Goal: Task Accomplishment & Management: Manage account settings

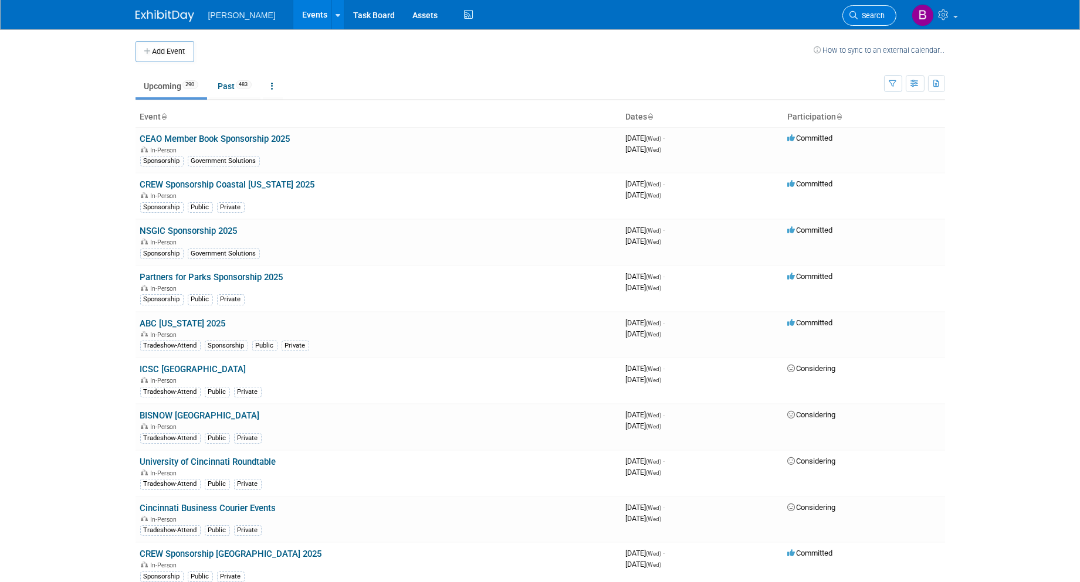
click at [872, 25] on link "Search" at bounding box center [869, 15] width 54 height 21
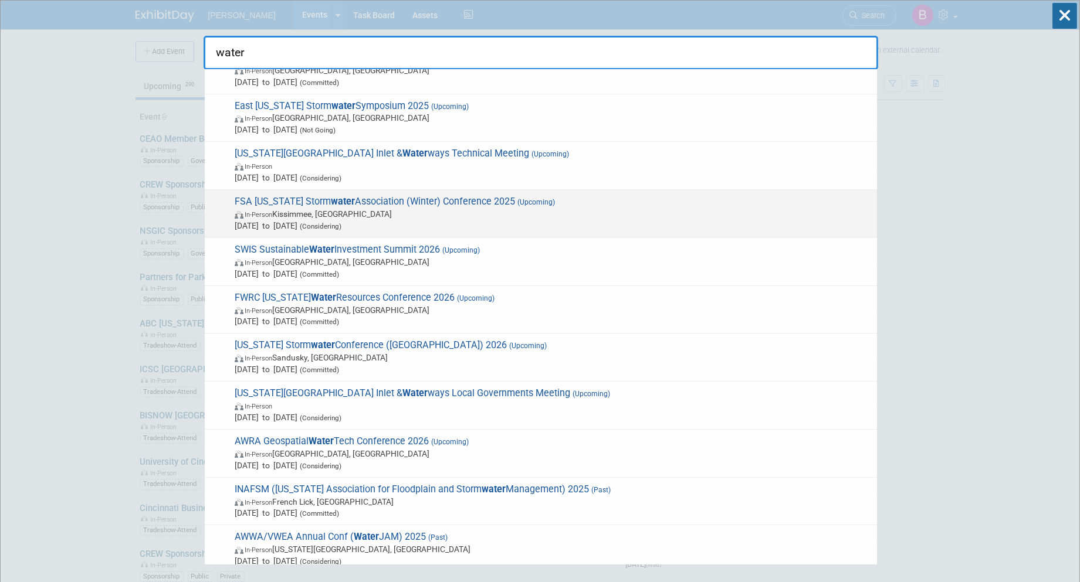
scroll to position [67, 0]
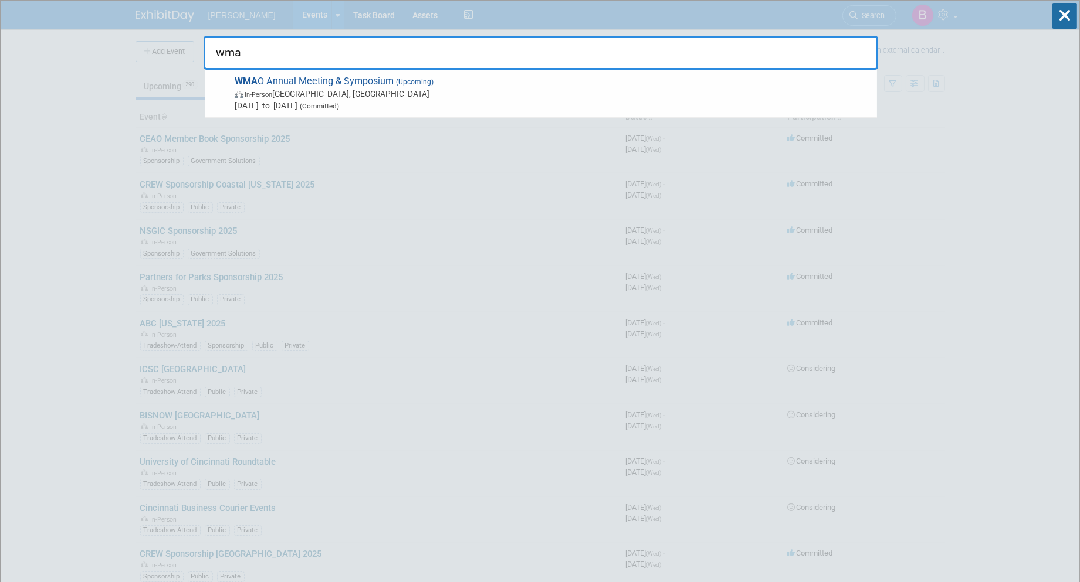
type input "wma"
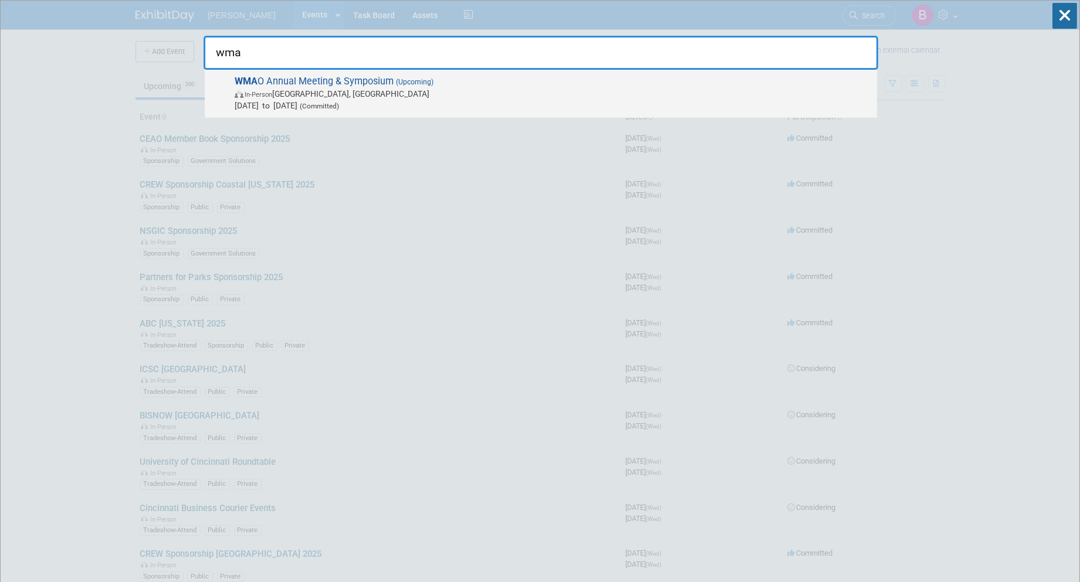
click at [270, 95] on span "In-Person" at bounding box center [259, 95] width 28 height 8
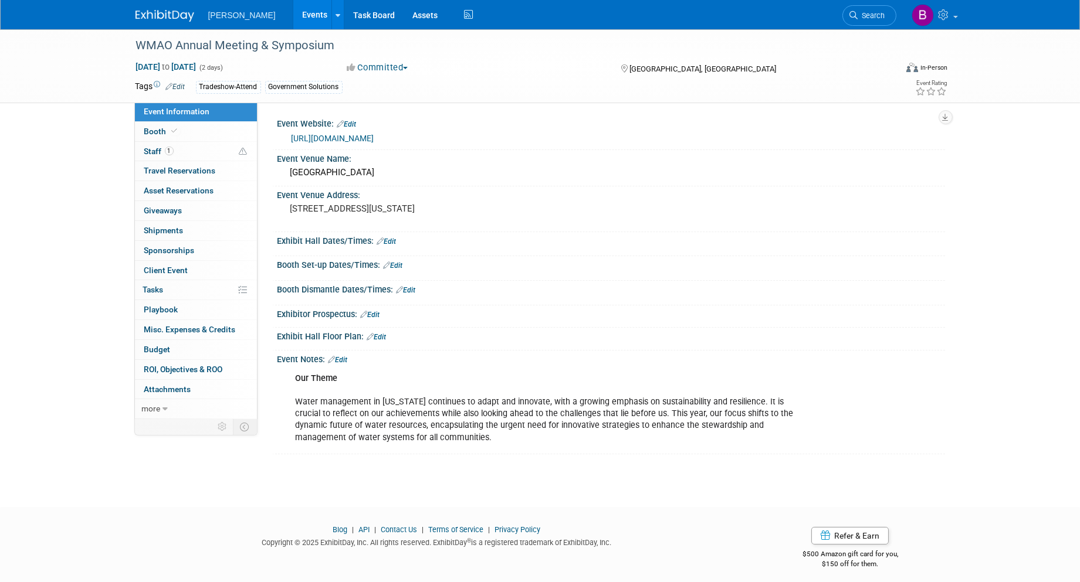
click at [355, 137] on link "https://wmao.org/content.aspx?page_id=22&club_id=259593&module_id=350265" at bounding box center [333, 138] width 83 height 9
click at [174, 288] on link "0% Tasks 0%" at bounding box center [196, 289] width 122 height 19
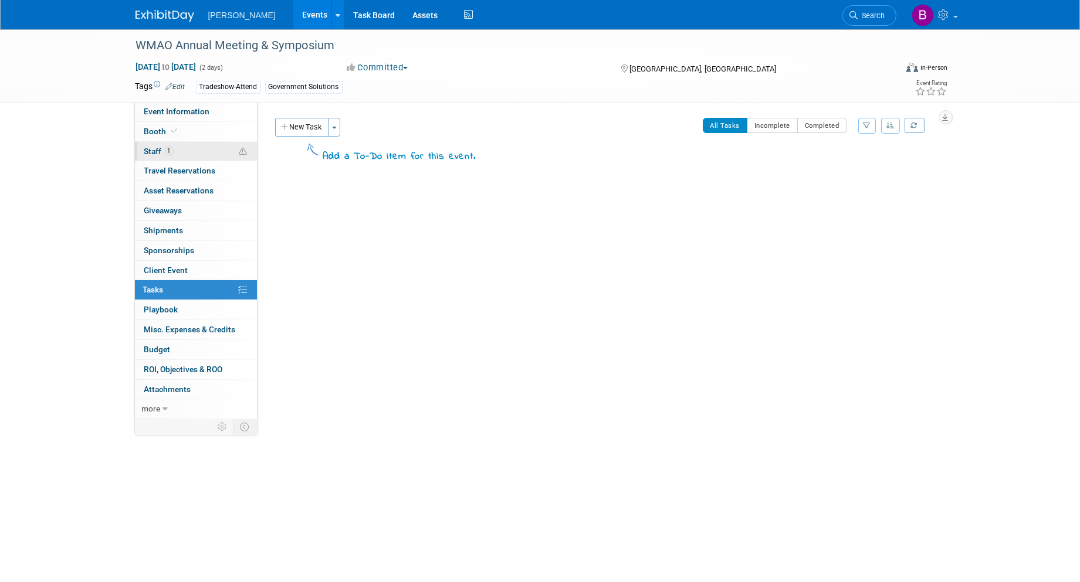
click at [212, 154] on link "1 Staff 1" at bounding box center [196, 151] width 122 height 19
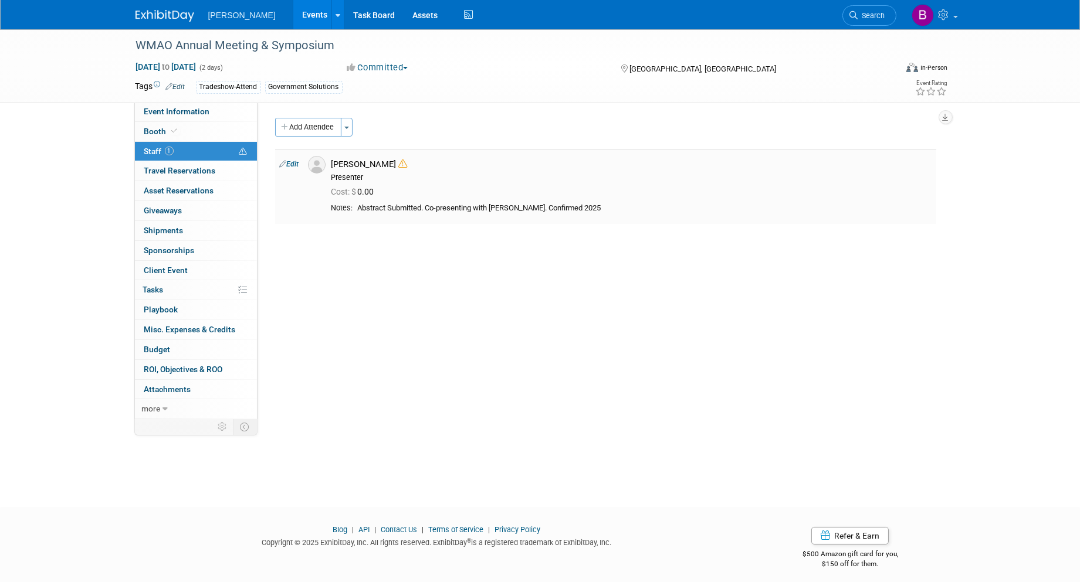
click at [399, 168] on icon at bounding box center [403, 164] width 9 height 9
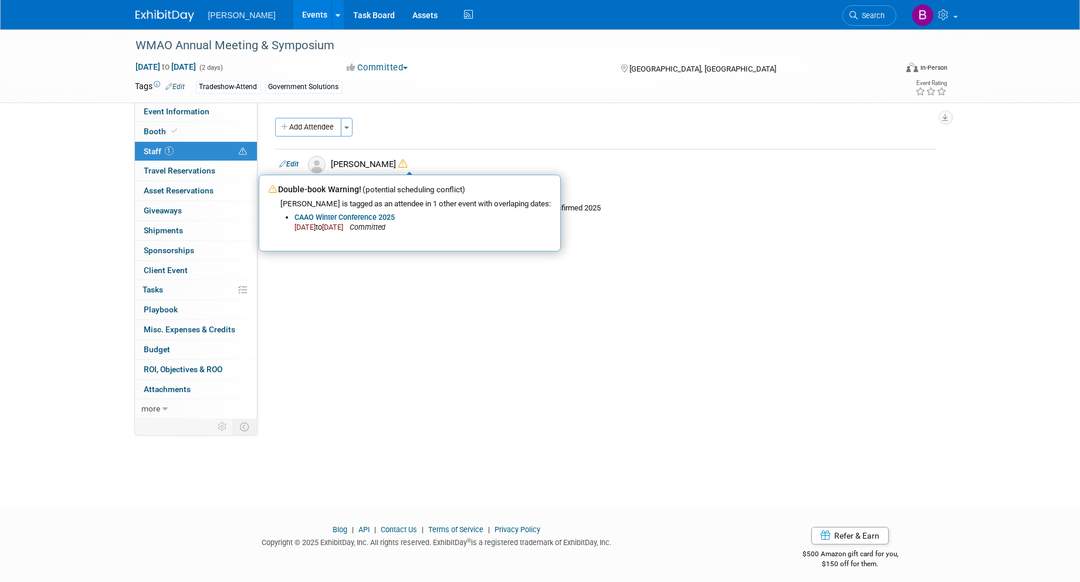
click at [371, 287] on div "Event Website: Edit https://wmao.org/content.aspx?page_id=22&club_id=259593&mod…" at bounding box center [600, 261] width 687 height 319
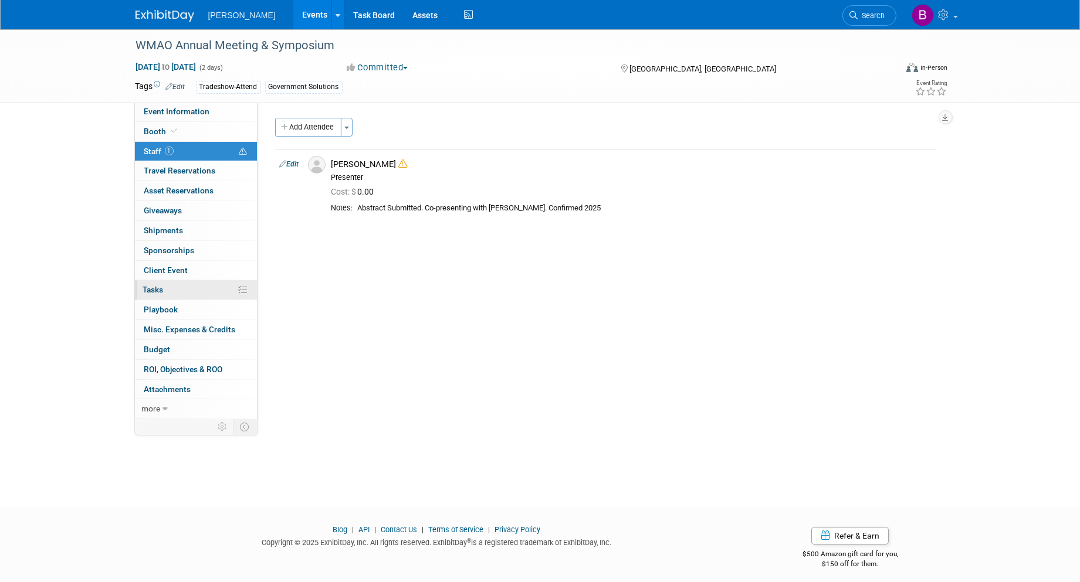
click at [169, 297] on link "0% Tasks 0%" at bounding box center [196, 289] width 122 height 19
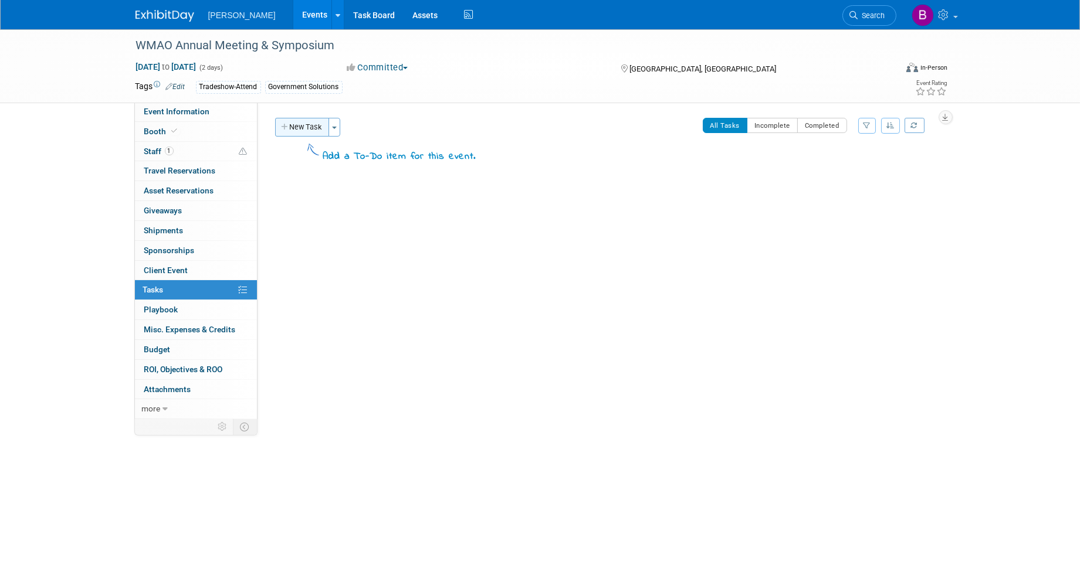
click at [316, 129] on button "New Task" at bounding box center [302, 127] width 54 height 19
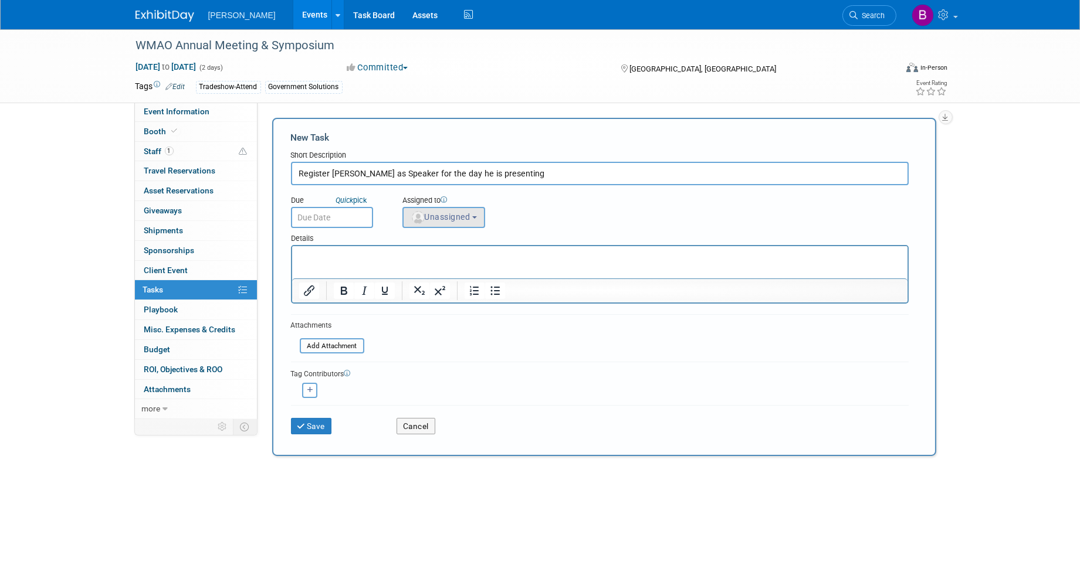
type input "Register Brian as Speaker for the day he is presenting"
click at [458, 215] on span "Unassigned" at bounding box center [441, 216] width 60 height 9
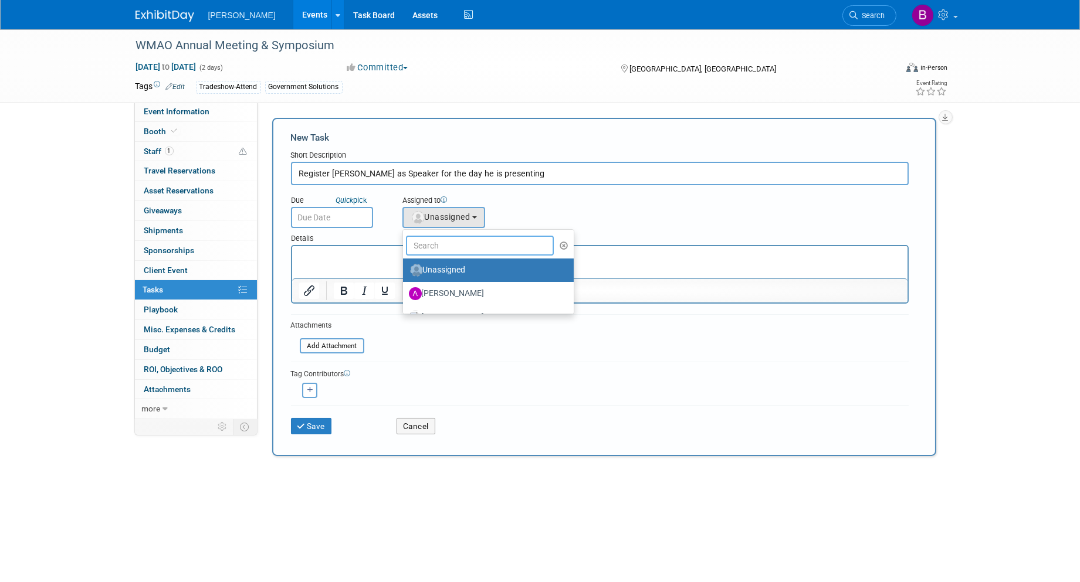
click at [465, 236] on input "text" at bounding box center [480, 246] width 148 height 20
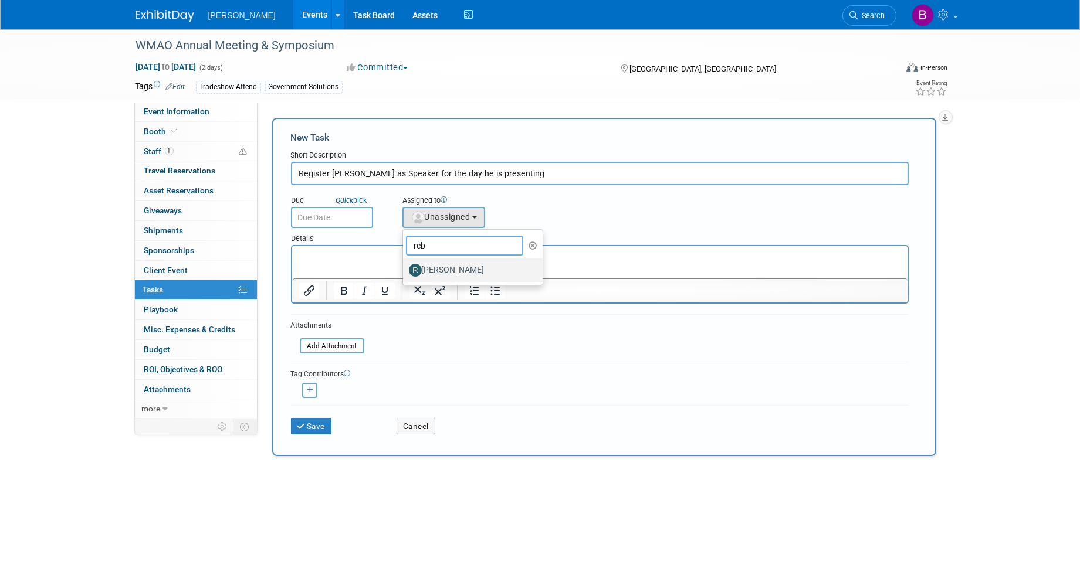
type input "reb"
click at [464, 271] on label "[PERSON_NAME]" at bounding box center [470, 270] width 123 height 19
click at [405, 271] on input "[PERSON_NAME]" at bounding box center [401, 269] width 8 height 8
select select "844a177d-a181-44ff-a72a-5731d68e4351"
click at [301, 432] on div "Save Cancel" at bounding box center [600, 424] width 618 height 38
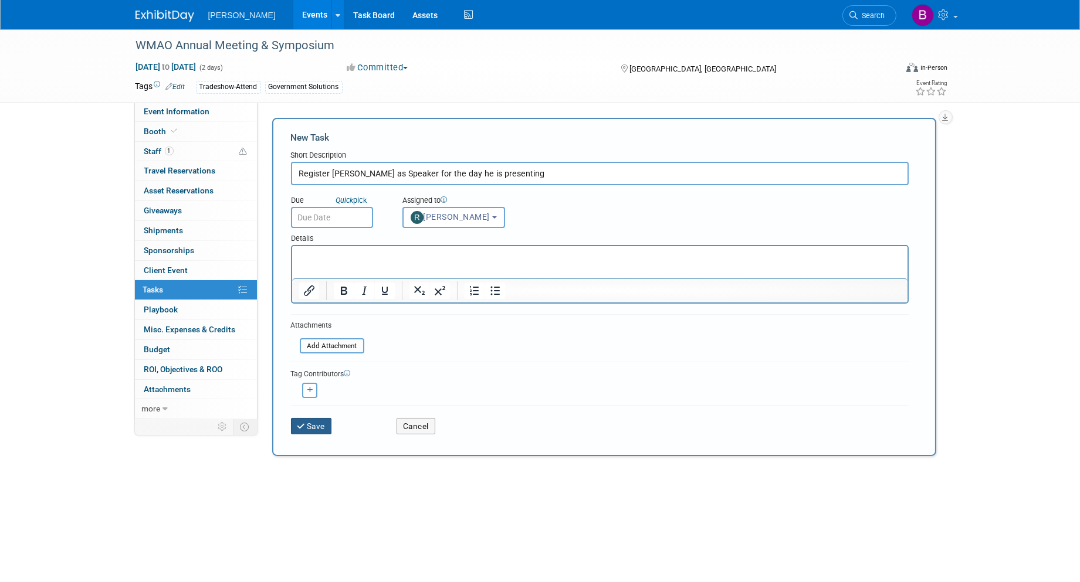
click at [311, 427] on button "Save" at bounding box center [311, 426] width 41 height 16
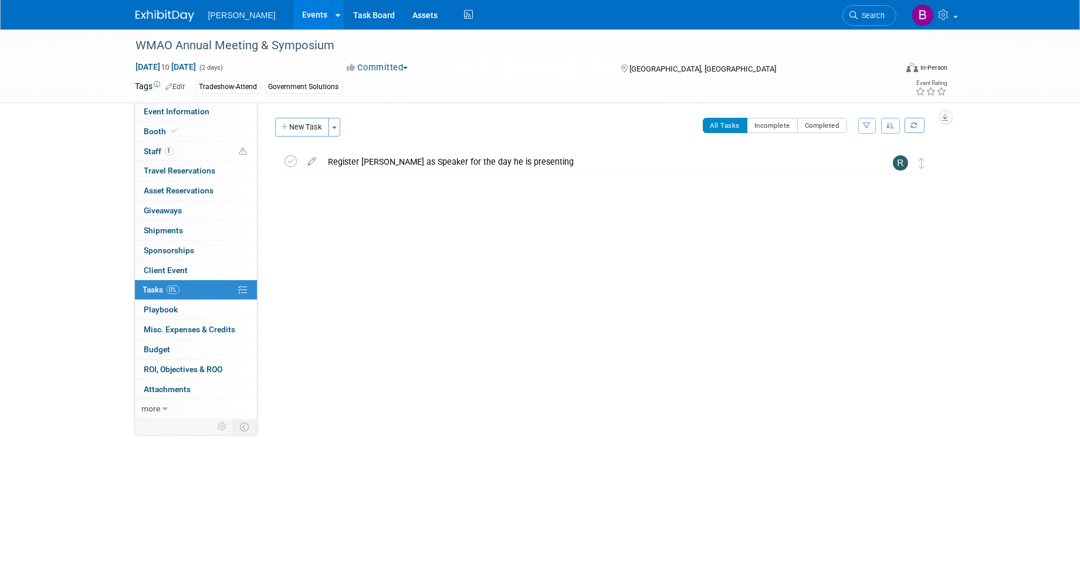
click at [293, 19] on link "Events" at bounding box center [314, 14] width 43 height 29
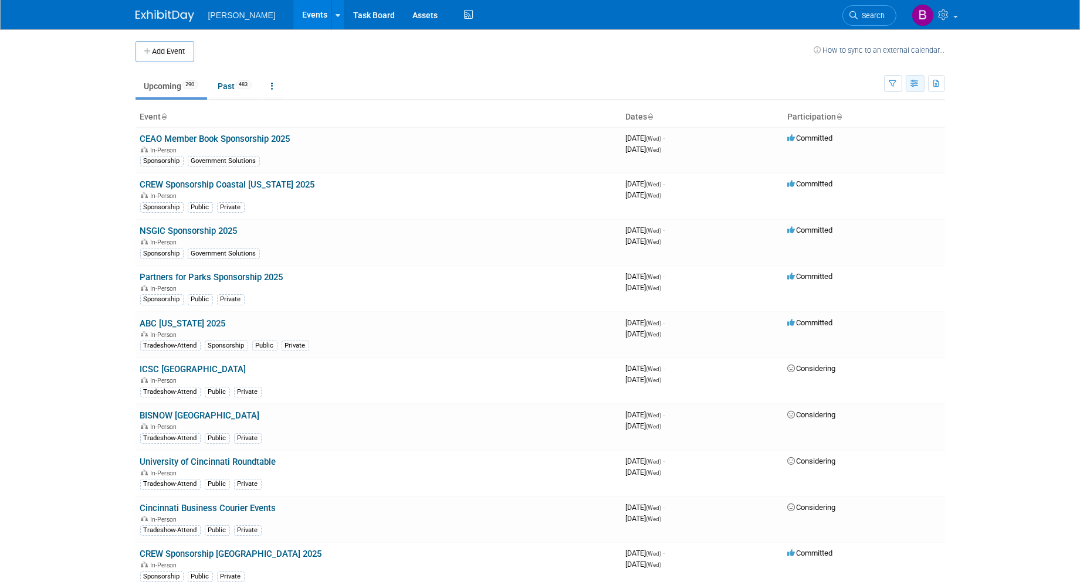
click at [913, 83] on icon "button" at bounding box center [915, 84] width 9 height 8
click at [884, 89] on button "button" at bounding box center [893, 83] width 18 height 17
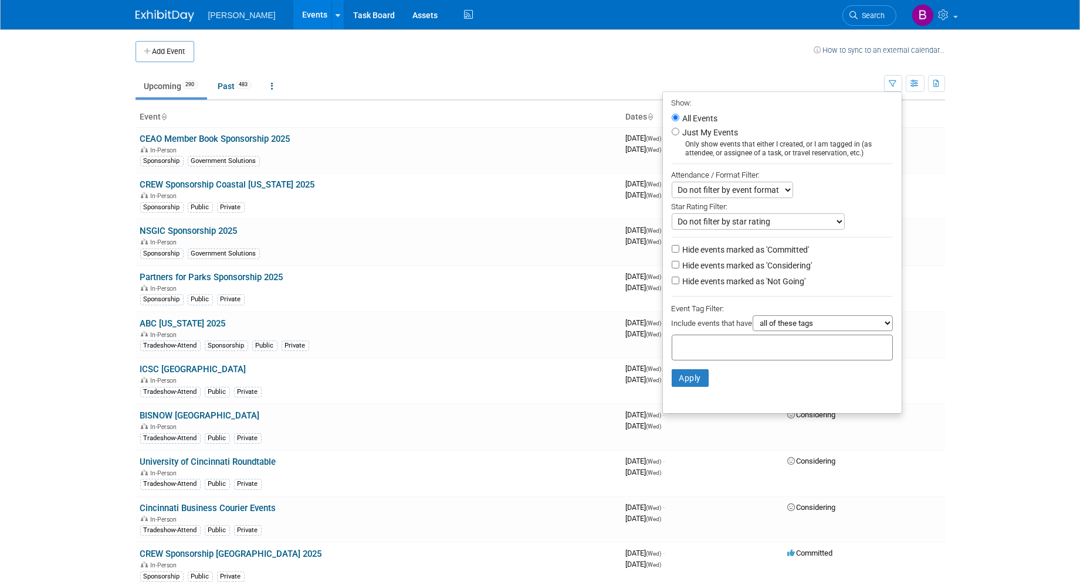
click at [806, 361] on li "Apply Clear Filters" at bounding box center [782, 378] width 239 height 35
click at [770, 350] on div at bounding box center [782, 348] width 221 height 26
type input "gov"
click at [753, 371] on div "Government Solutions" at bounding box center [747, 372] width 164 height 16
type input "Government Solutions"
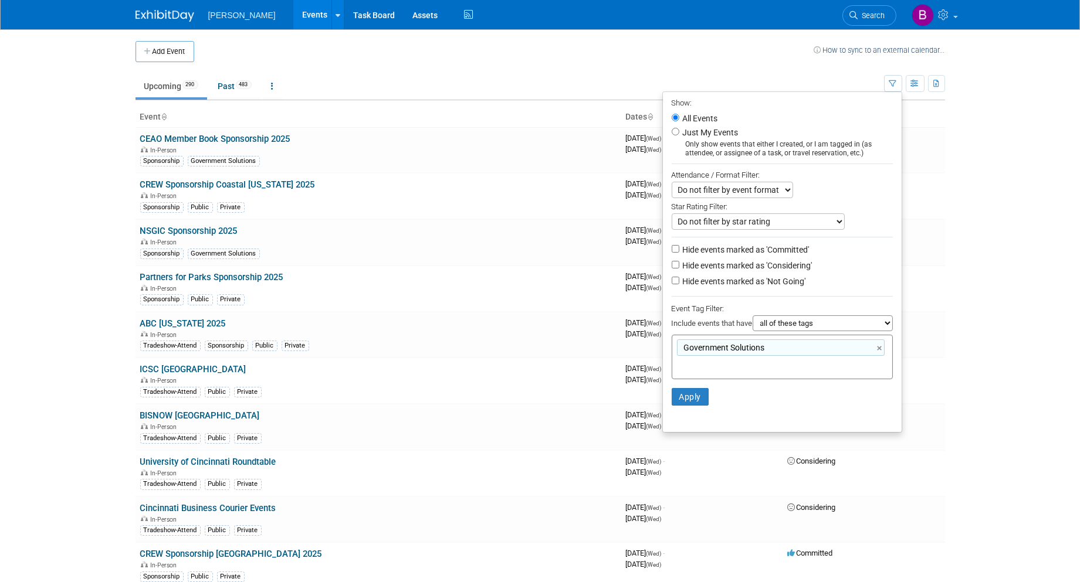
click at [783, 271] on label "Hide events marked as 'Considering'" at bounding box center [746, 266] width 132 height 12
click at [679, 269] on input "Hide events marked as 'Considering'" at bounding box center [676, 265] width 8 height 8
checkbox input "true"
click at [777, 284] on label "Hide events marked as 'Not Going'" at bounding box center [743, 282] width 126 height 12
click at [679, 284] on input "Hide events marked as 'Not Going'" at bounding box center [676, 281] width 8 height 8
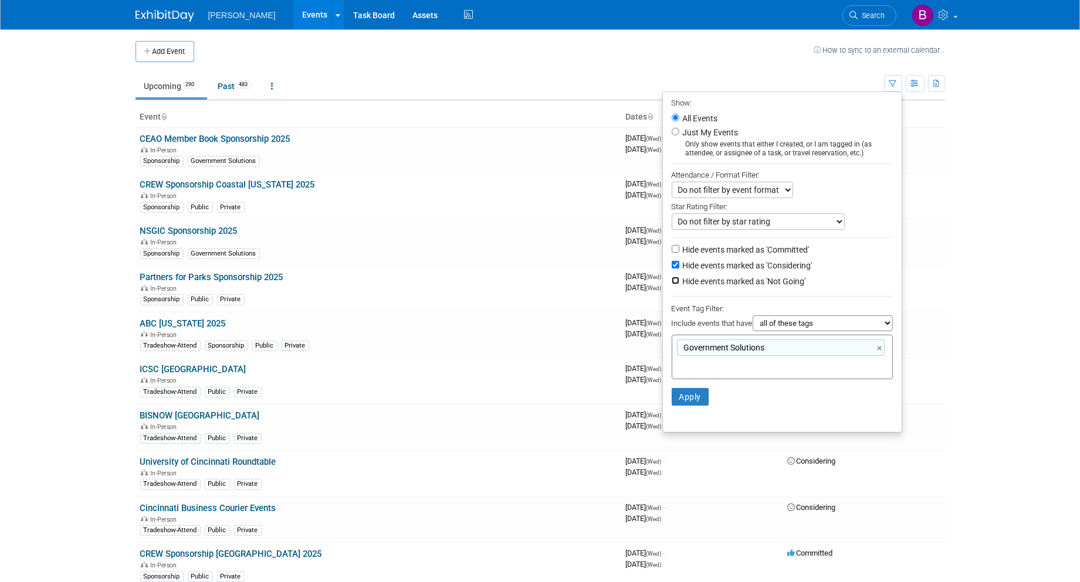
checkbox input "true"
click at [706, 382] on li "Apply Clear Filters" at bounding box center [782, 397] width 239 height 35
click at [690, 396] on button "Apply" at bounding box center [691, 397] width 38 height 18
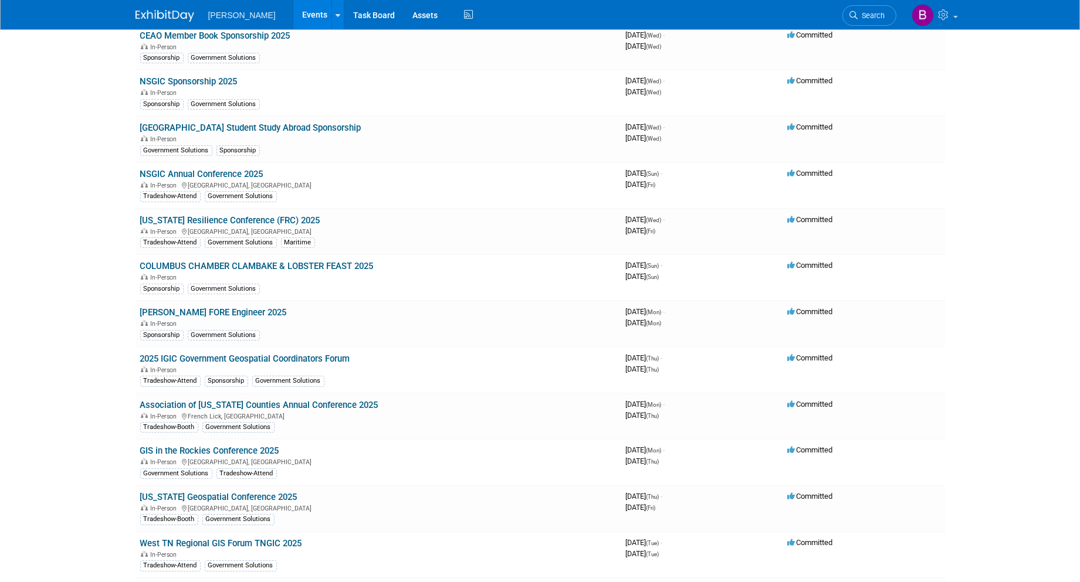
scroll to position [104, 0]
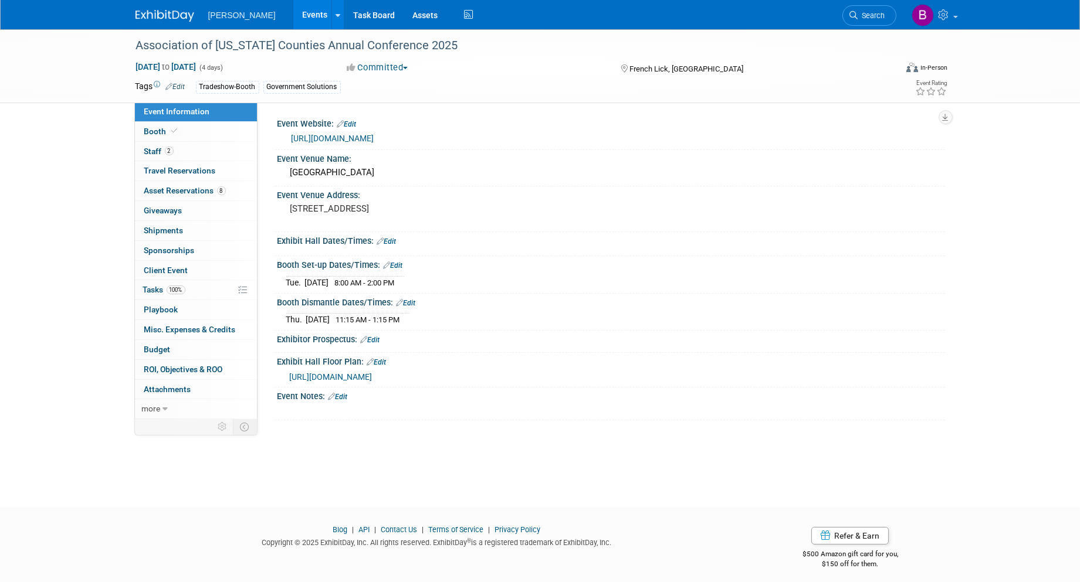
click at [411, 420] on div "Event Website: Edit [URL][DOMAIN_NAME] Event Venue Name: [GEOGRAPHIC_DATA] Even…" at bounding box center [600, 261] width 687 height 319
click at [196, 200] on link "8 Asset Reservations 8" at bounding box center [196, 190] width 122 height 19
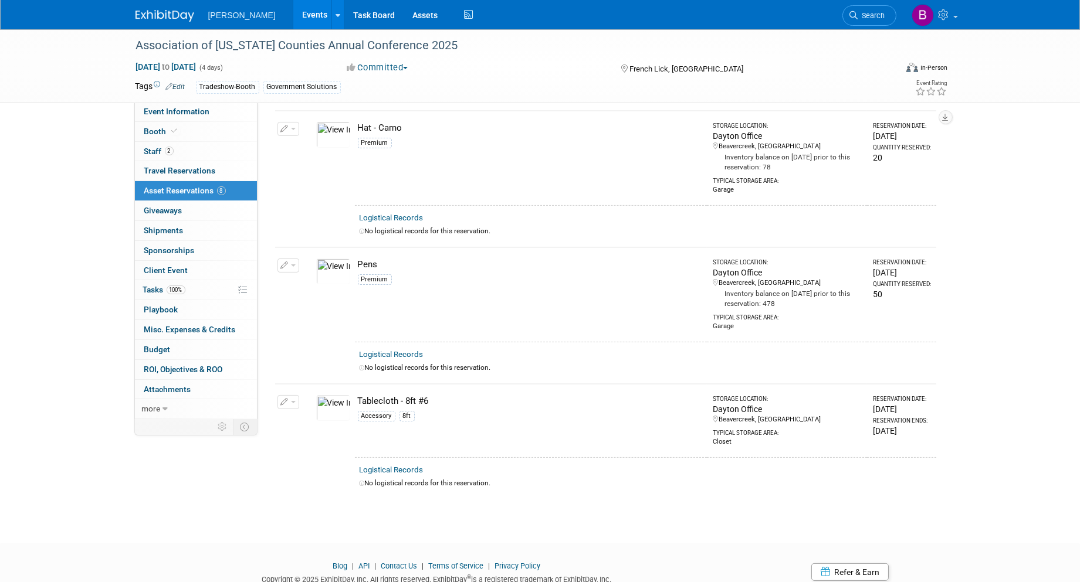
scroll to position [727, 0]
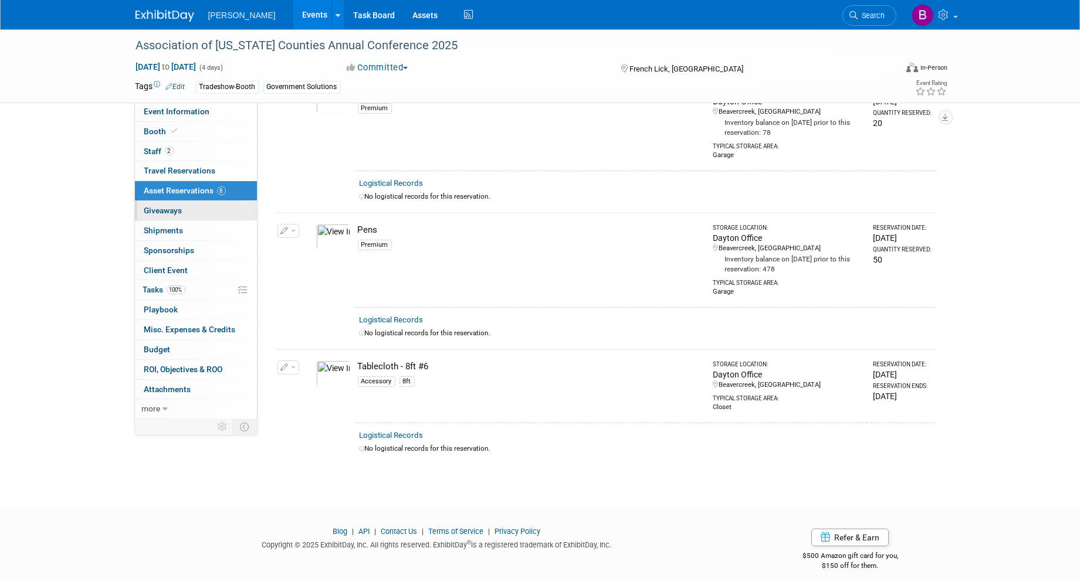
click at [219, 214] on link "0 Giveaways 0" at bounding box center [196, 210] width 122 height 19
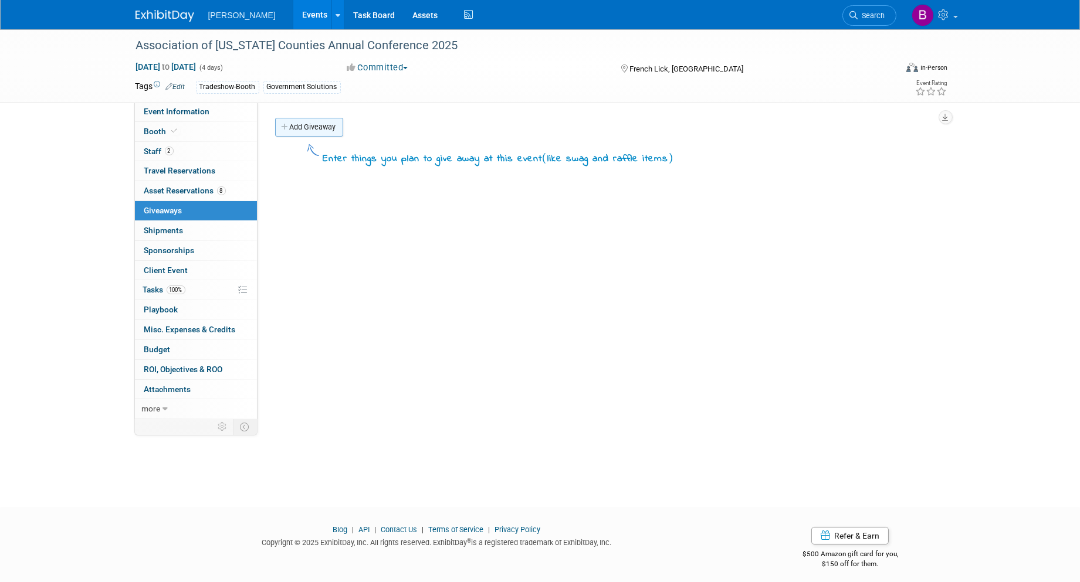
click at [296, 131] on link "Add Giveaway" at bounding box center [309, 127] width 68 height 19
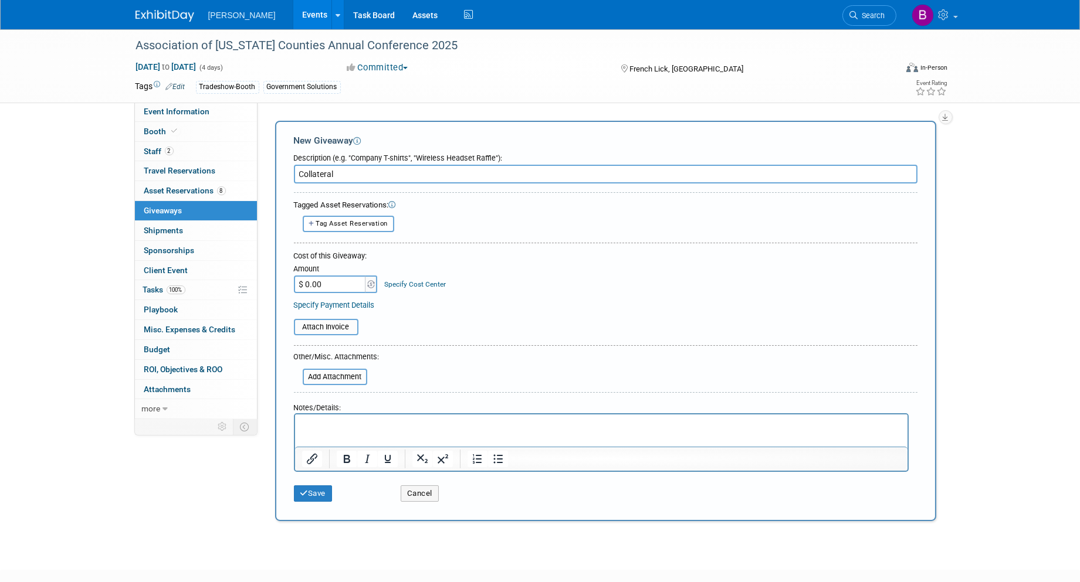
type input "Collateral"
click at [414, 423] on p "Rich Text Area. Press ALT-0 for help." at bounding box center [600, 425] width 599 height 12
click at [310, 492] on button "Save" at bounding box center [313, 494] width 39 height 16
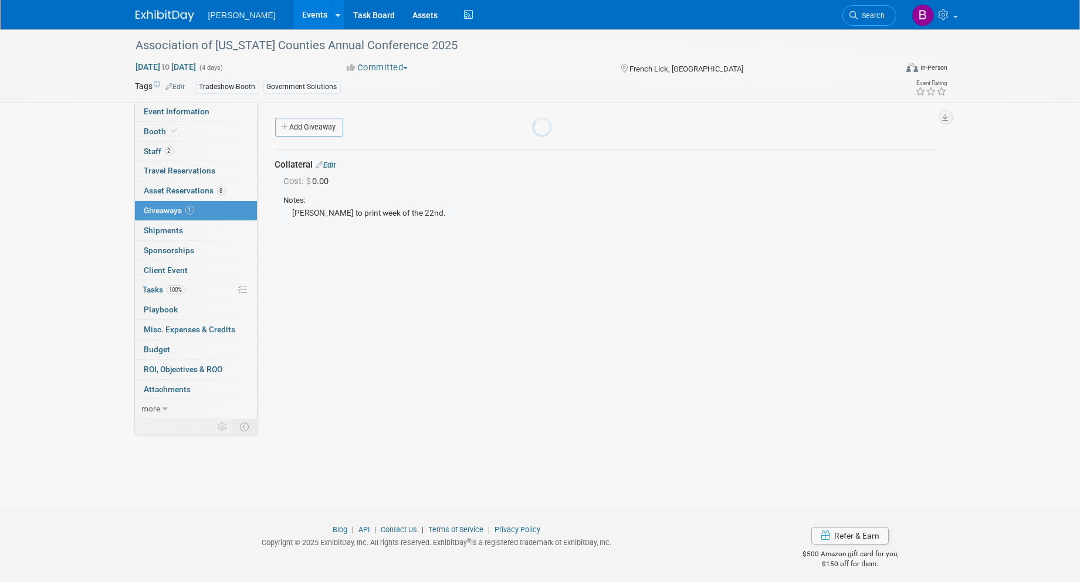
scroll to position [6, 0]
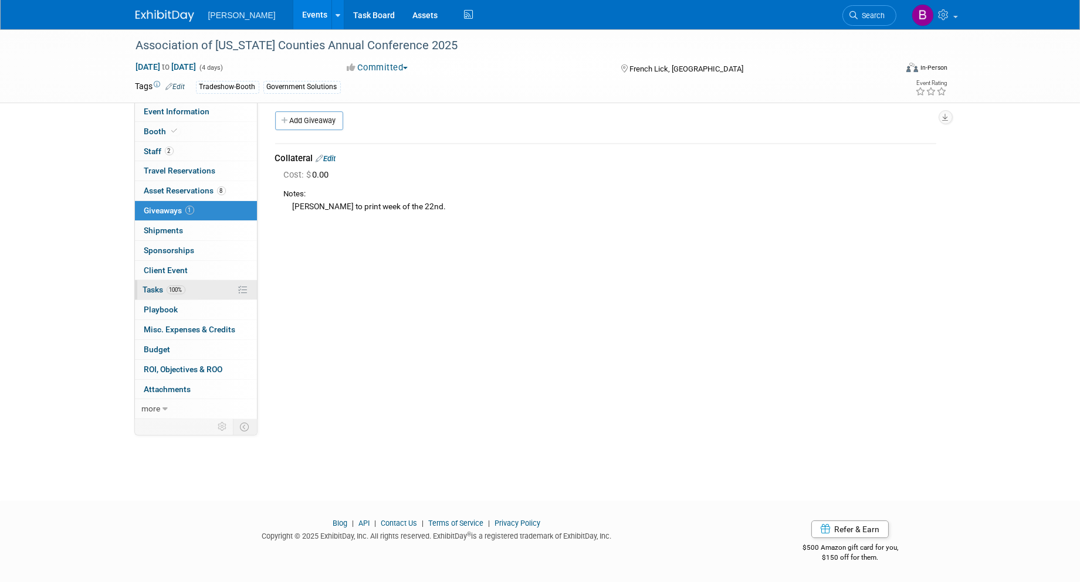
click at [207, 294] on link "100% Tasks 100%" at bounding box center [196, 289] width 122 height 19
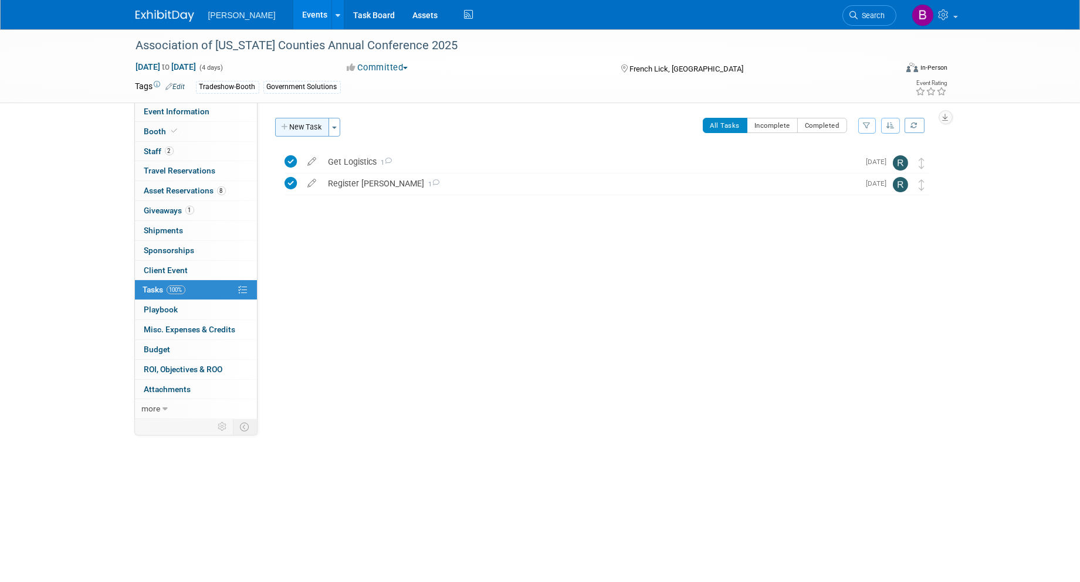
click at [314, 124] on button "New Task" at bounding box center [302, 127] width 54 height 19
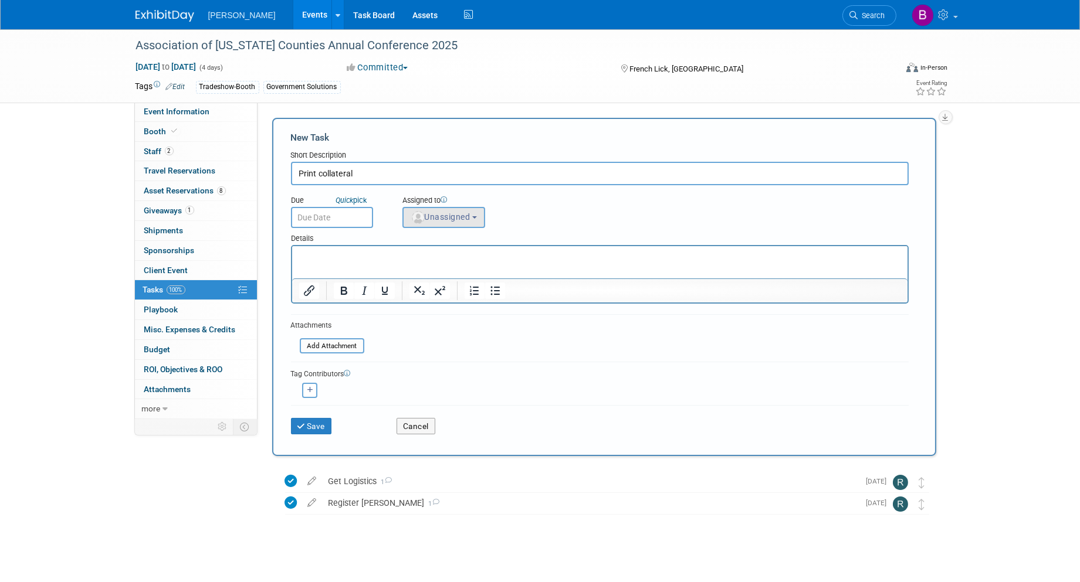
type input "Print collateral"
click at [432, 217] on span "Unassigned" at bounding box center [441, 216] width 60 height 9
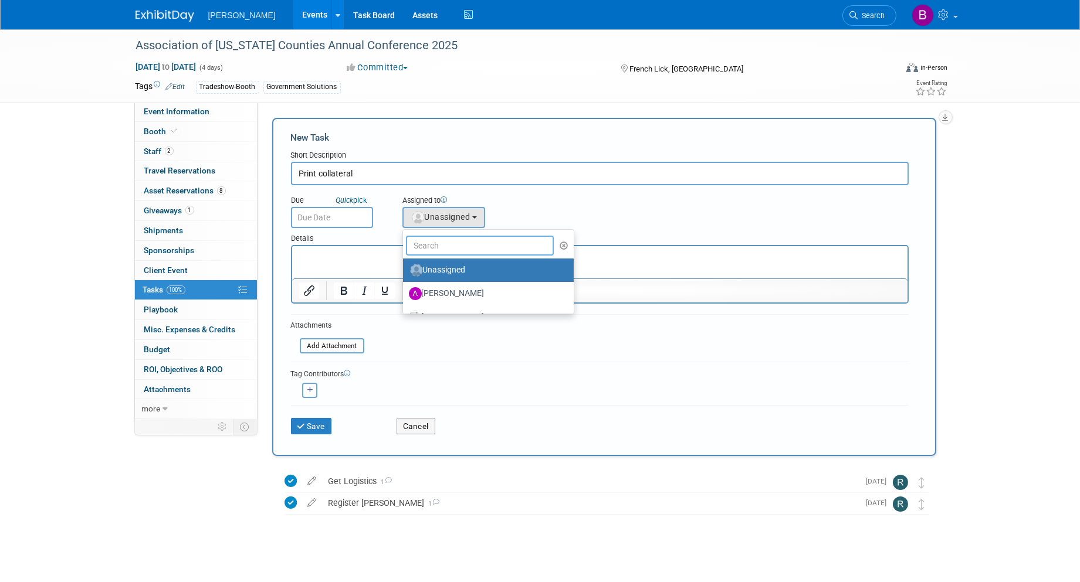
click at [444, 237] on input "text" at bounding box center [480, 246] width 148 height 20
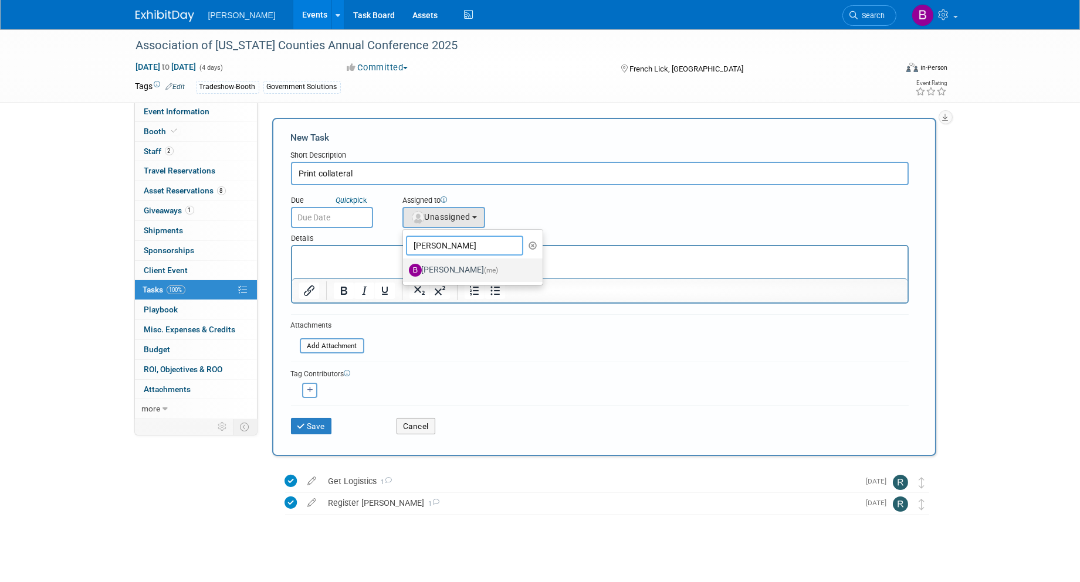
type input "buse"
click at [484, 266] on span "(me)" at bounding box center [491, 270] width 14 height 8
click at [405, 265] on input "Buse Onen (me)" at bounding box center [401, 269] width 8 height 8
select select "a3cff7b5-4442-4635-970b-8bf1698e1617"
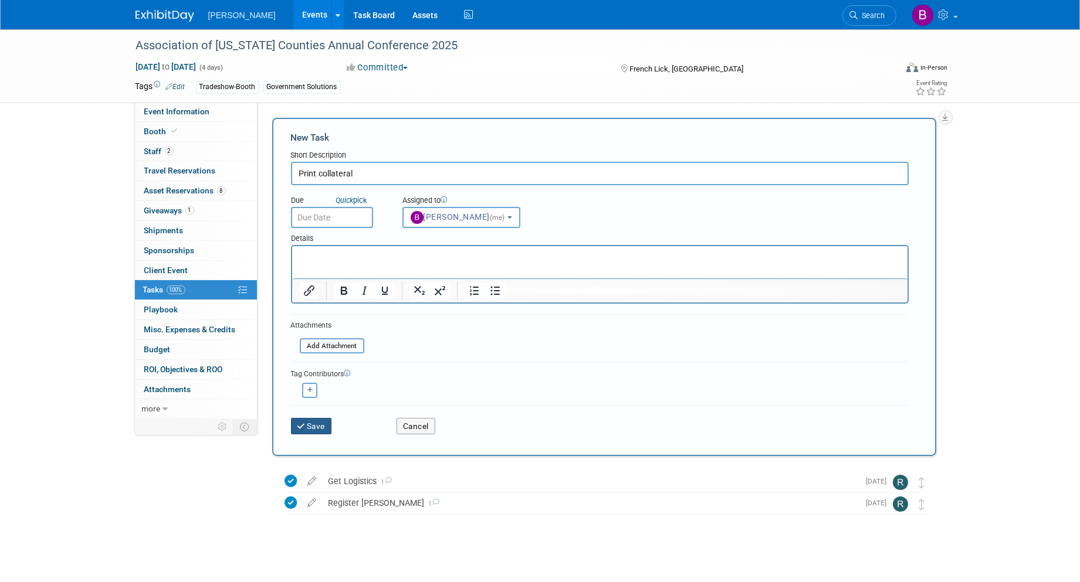
click at [326, 421] on button "Save" at bounding box center [311, 426] width 41 height 16
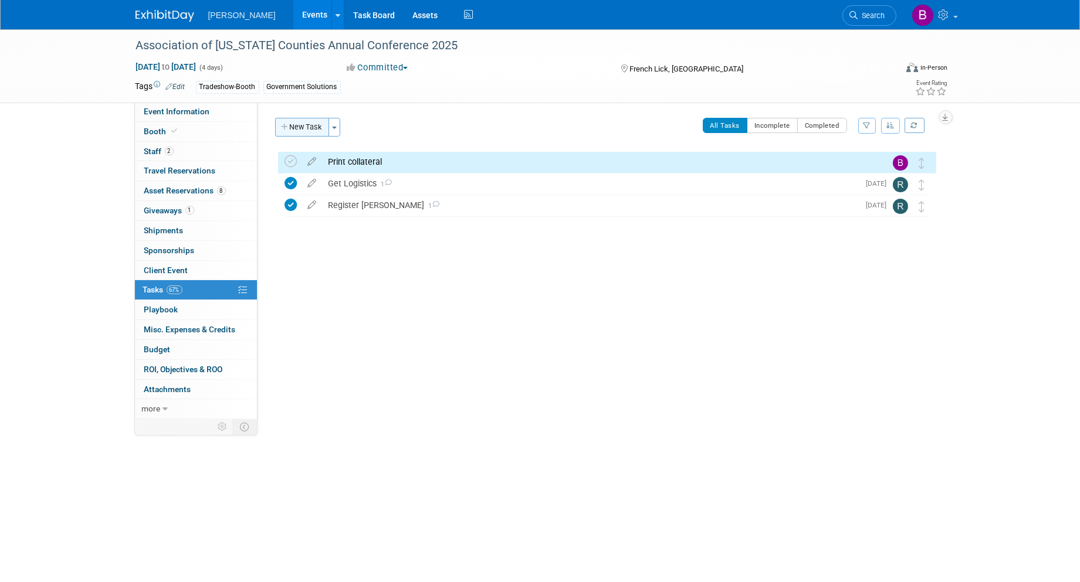
click at [303, 119] on button "New Task" at bounding box center [302, 127] width 54 height 19
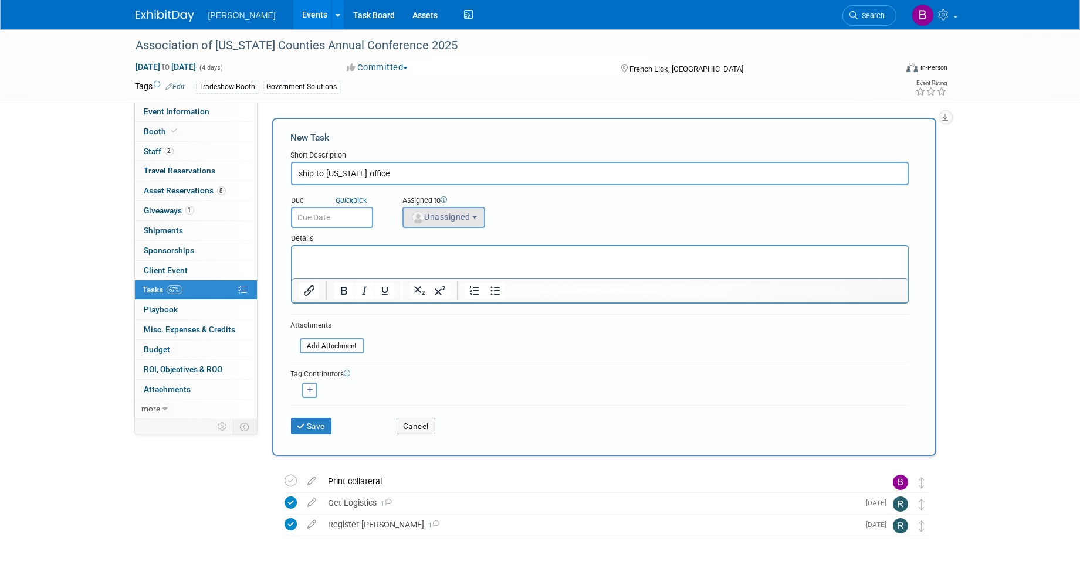
type input "ship to indiana office"
click at [470, 212] on span "Unassigned" at bounding box center [441, 216] width 60 height 9
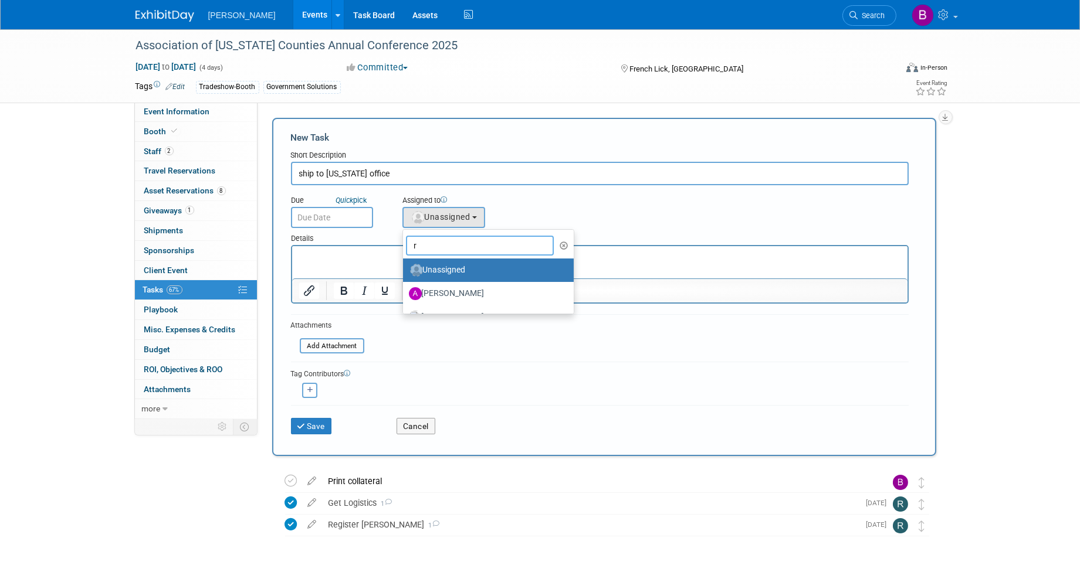
click at [468, 248] on input "r" at bounding box center [480, 246] width 148 height 20
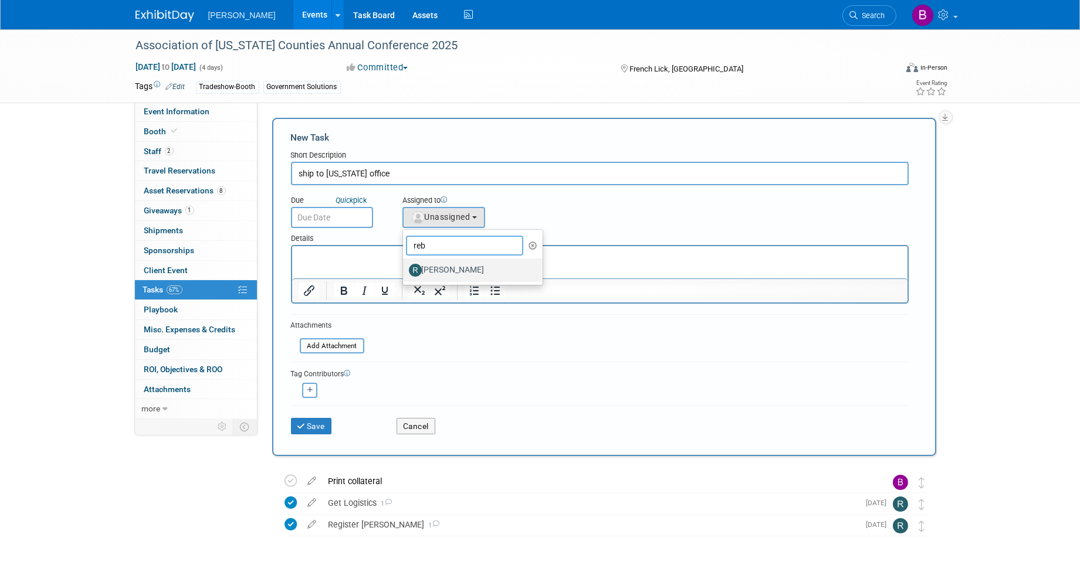
type input "reb"
click at [459, 269] on label "[PERSON_NAME]" at bounding box center [470, 270] width 123 height 19
click at [405, 269] on input "[PERSON_NAME]" at bounding box center [401, 269] width 8 height 8
select select "844a177d-a181-44ff-a72a-5731d68e4351"
click at [332, 216] on input "text" at bounding box center [332, 217] width 82 height 21
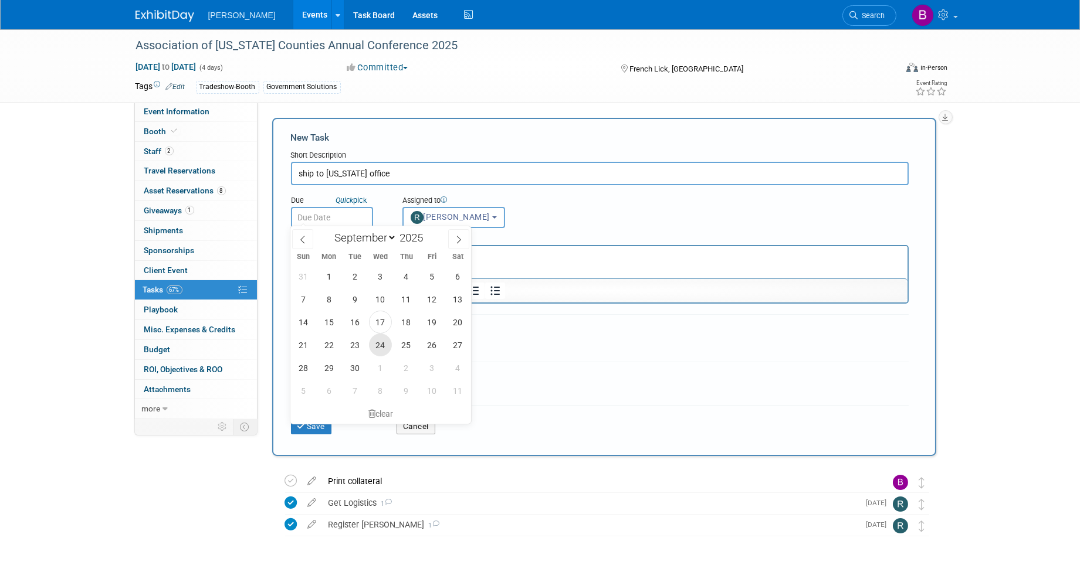
click at [384, 345] on span "24" at bounding box center [380, 345] width 23 height 23
type input "Sep 24, 2025"
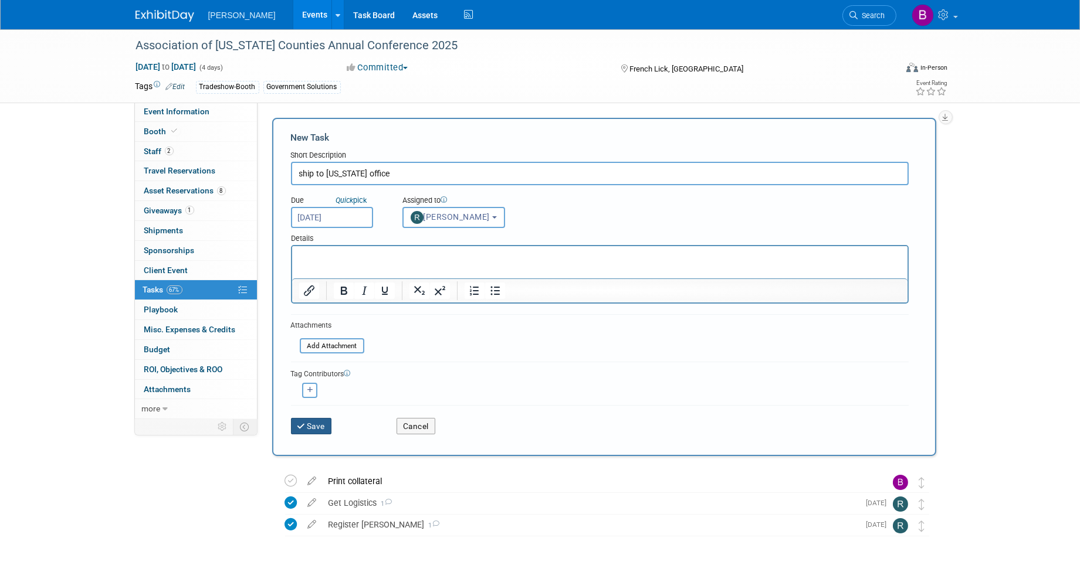
click at [326, 425] on button "Save" at bounding box center [311, 426] width 41 height 16
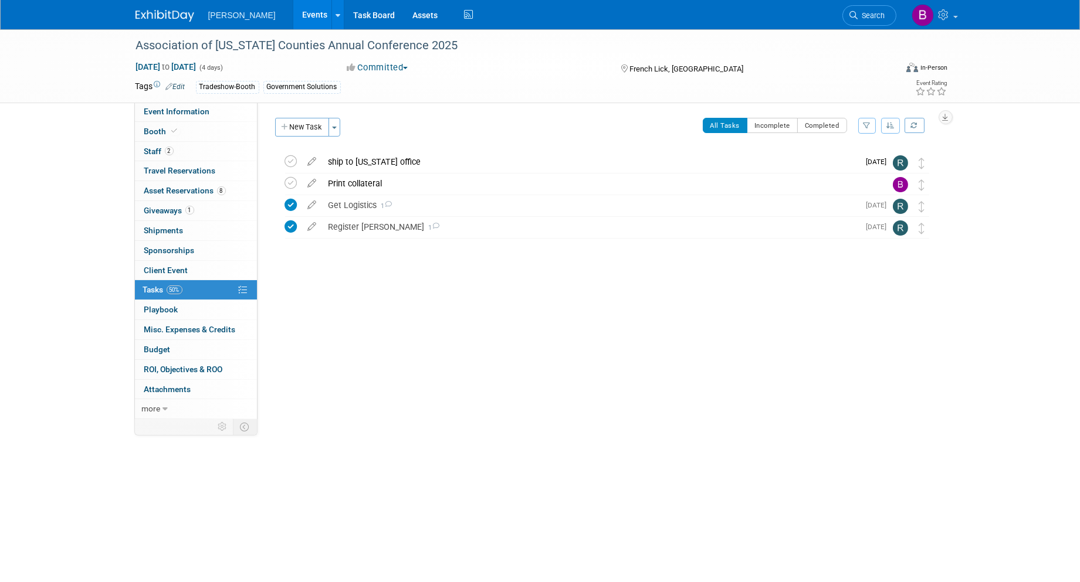
click at [293, 16] on link "Events" at bounding box center [314, 14] width 43 height 29
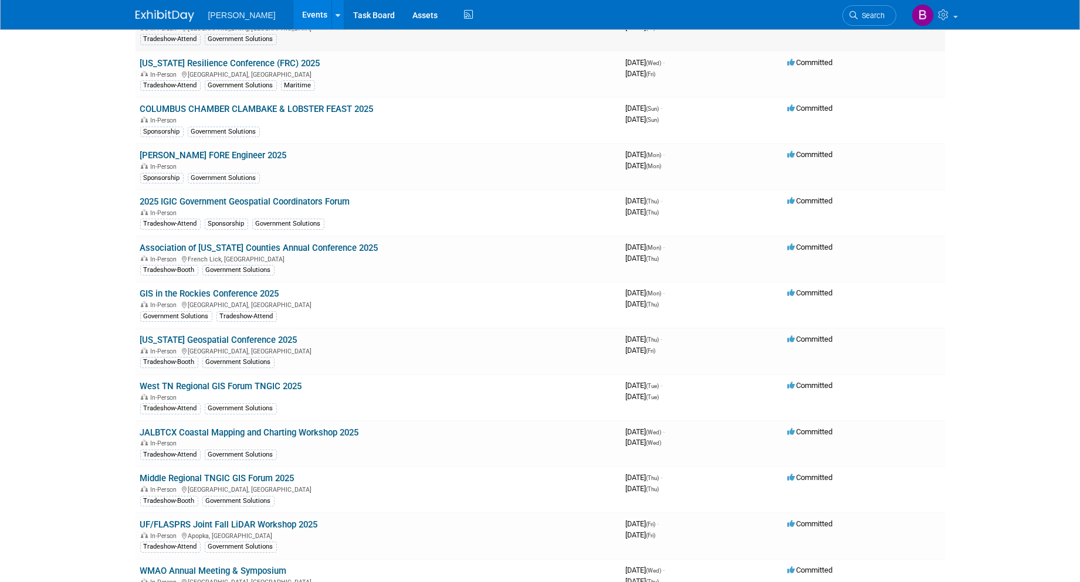
scroll to position [261, 0]
click at [258, 336] on link "Mississippi Geospatial Conference 2025" at bounding box center [218, 339] width 157 height 11
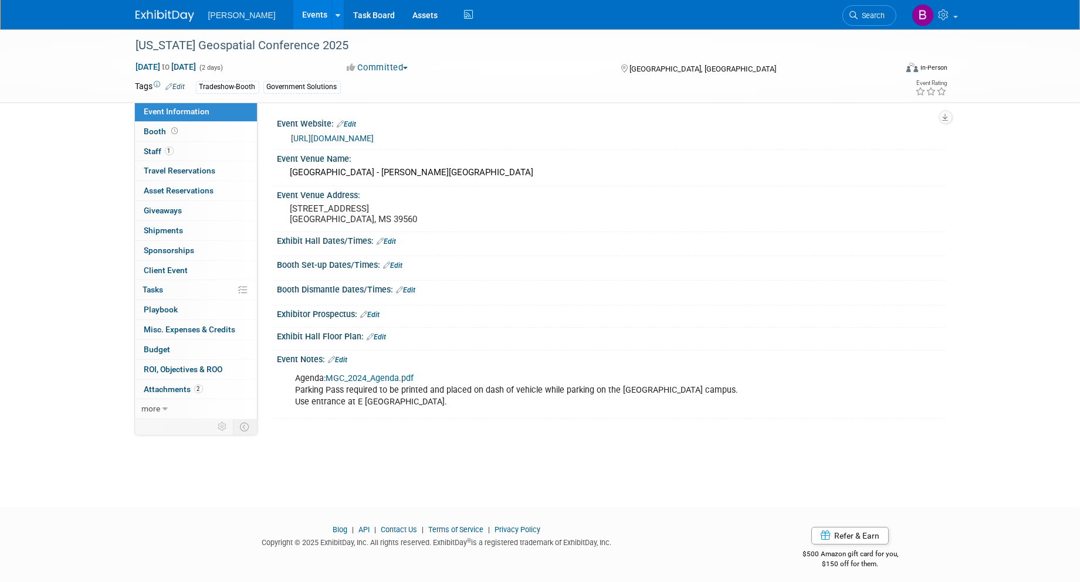
click at [379, 73] on div "Oct 9, 2025 to Oct 10, 2025 (2 days) Oct 9, 2025 to Oct 10, 2025 Committed Comm…" at bounding box center [542, 70] width 830 height 18
click at [374, 72] on button "Committed" at bounding box center [378, 68] width 70 height 12
click at [388, 114] on link "Not Going" at bounding box center [389, 119] width 93 height 16
click at [293, 5] on link "Events" at bounding box center [314, 14] width 43 height 29
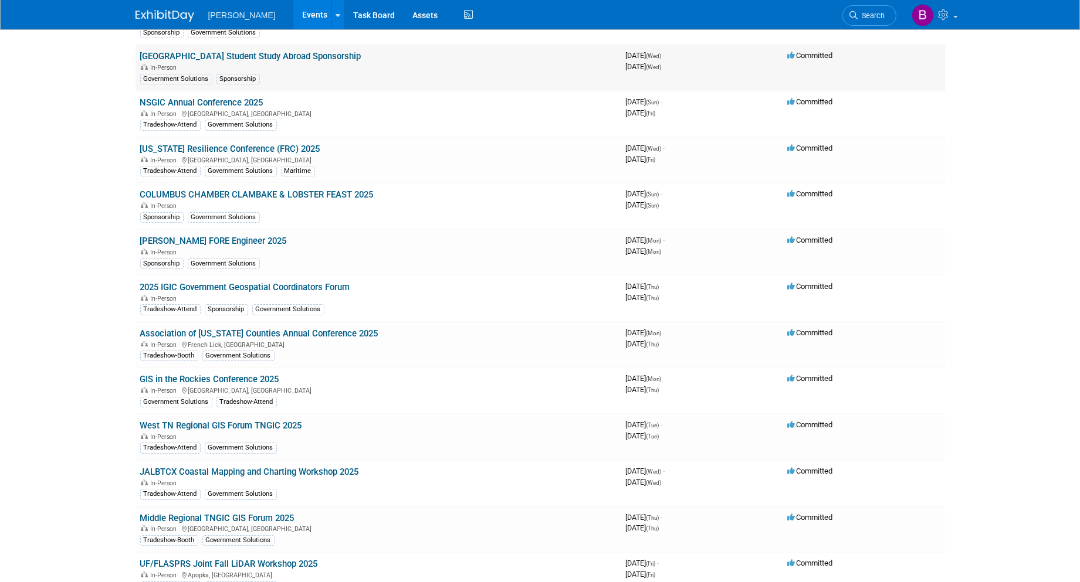
scroll to position [212, 0]
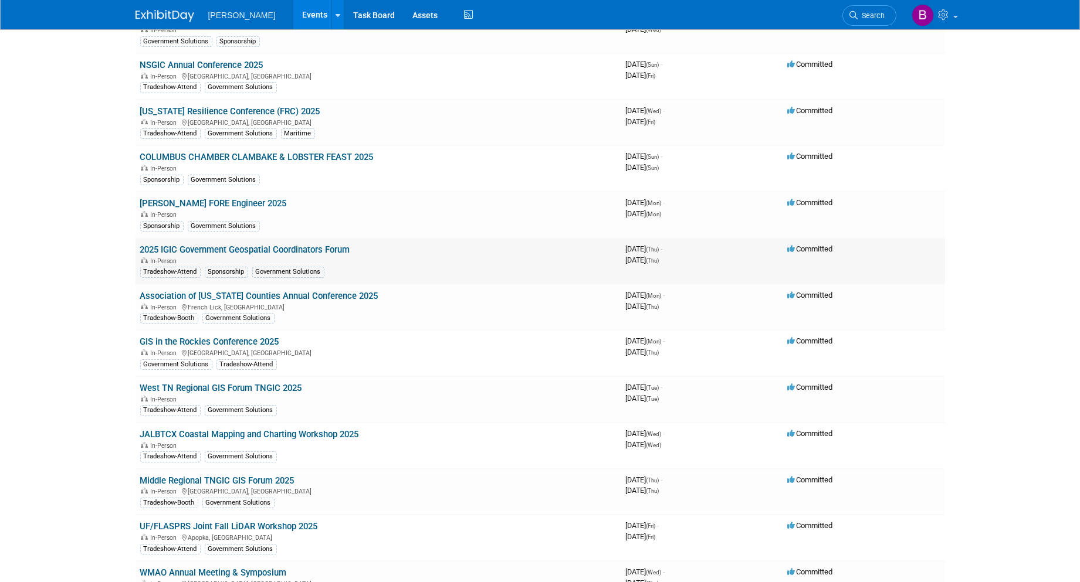
click at [273, 249] on link "2025 IGIC Government Geospatial Coordinators Forum" at bounding box center [245, 250] width 210 height 11
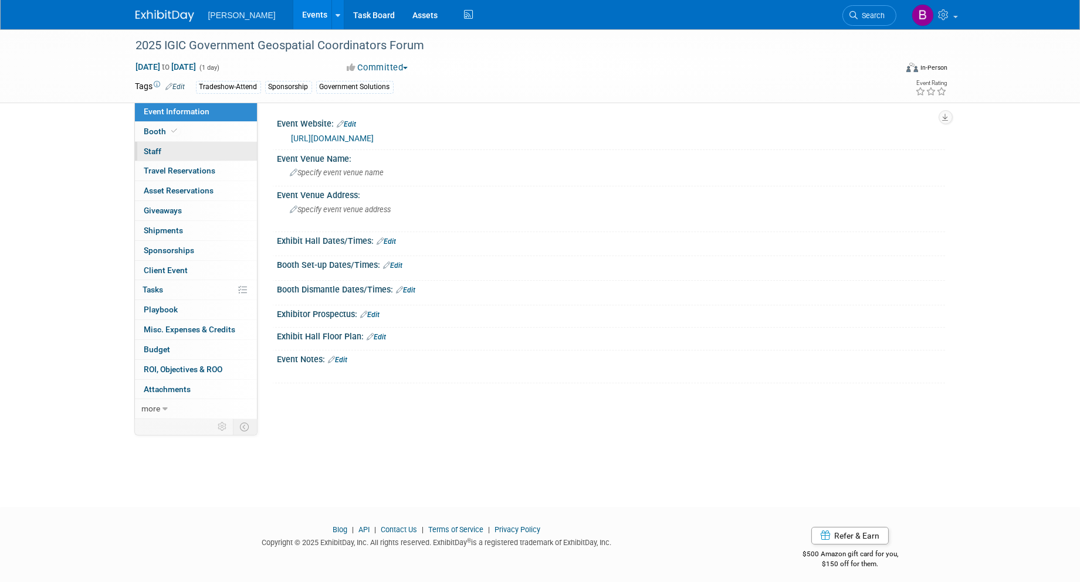
click at [180, 147] on link "0 Staff 0" at bounding box center [196, 151] width 122 height 19
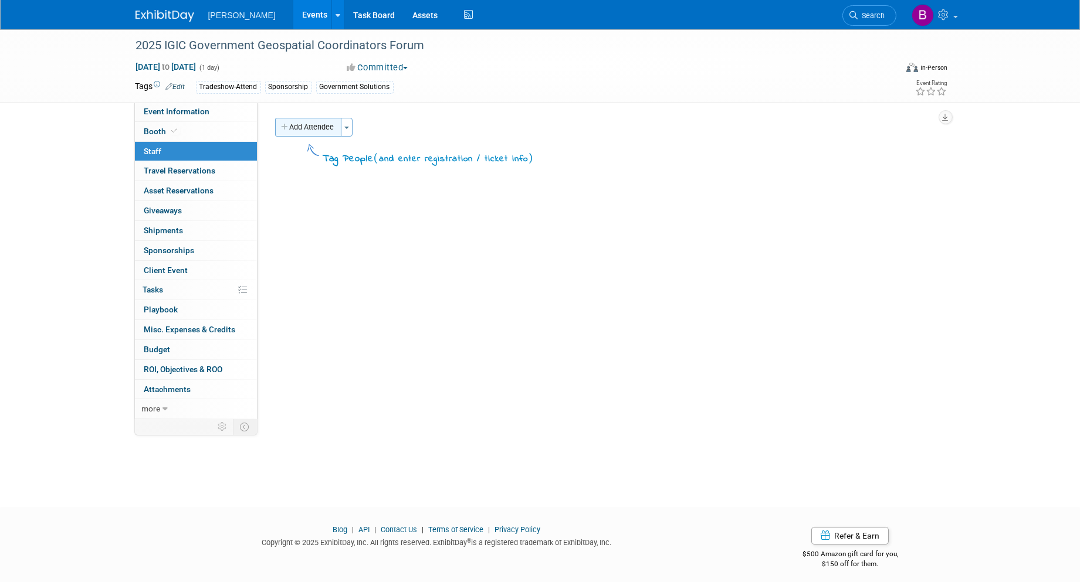
click at [303, 131] on button "Add Attendee" at bounding box center [308, 127] width 66 height 19
click at [0, 0] on div at bounding box center [0, 0] width 0 height 0
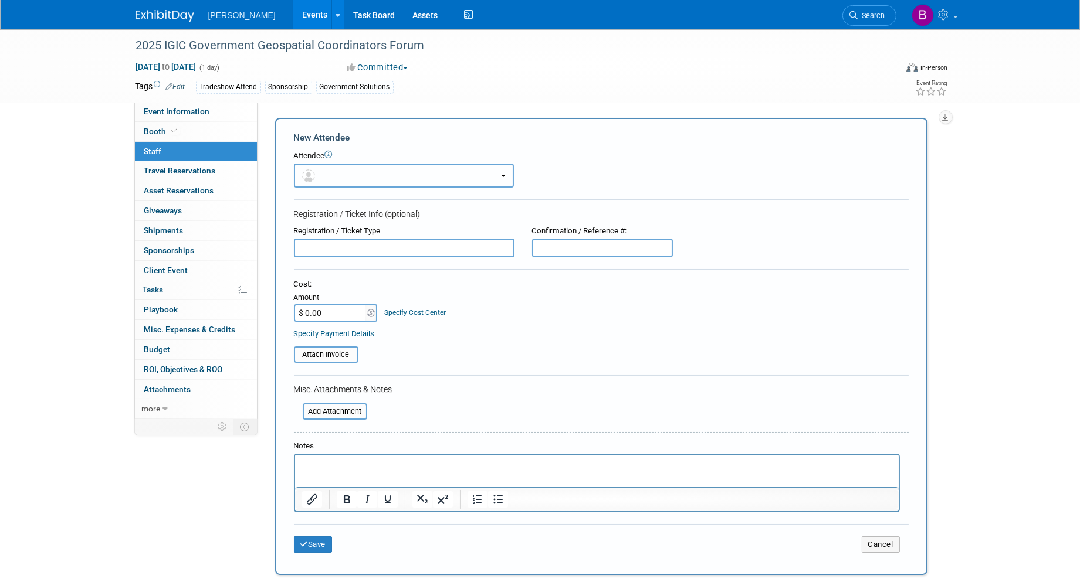
click at [342, 166] on button "button" at bounding box center [404, 176] width 220 height 24
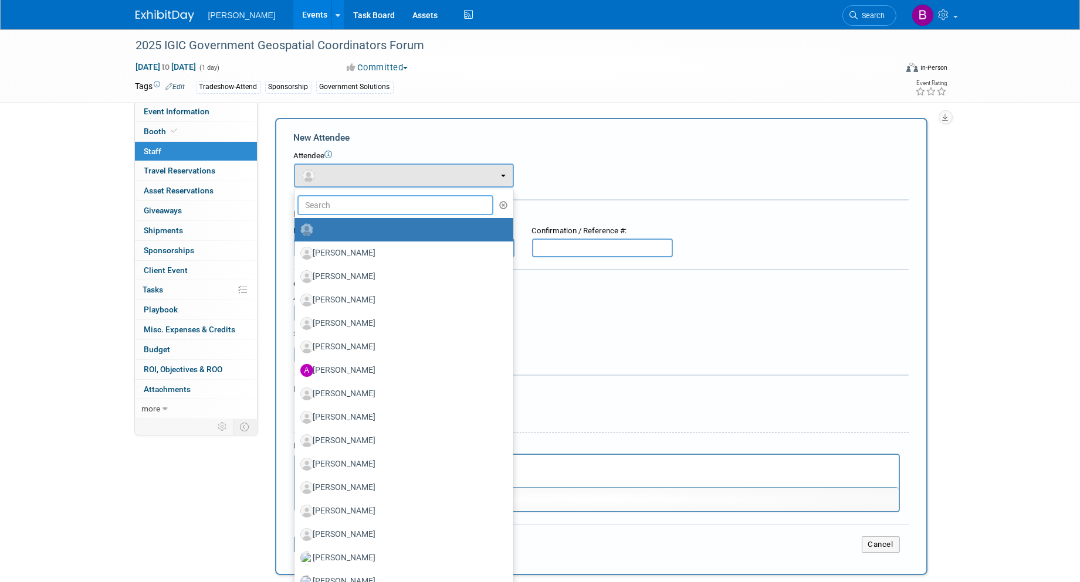
click at [359, 201] on input "text" at bounding box center [395, 205] width 196 height 20
type input "ste"
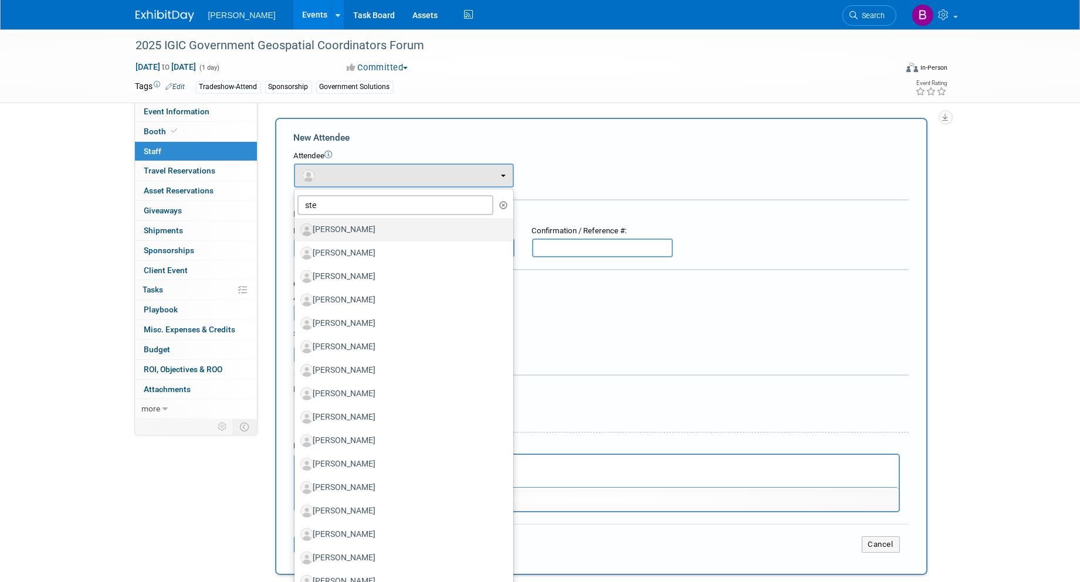
click at [346, 225] on label "[PERSON_NAME]" at bounding box center [400, 230] width 201 height 19
click at [296, 225] on input "[PERSON_NAME]" at bounding box center [293, 229] width 8 height 8
select select "c130bd55-1d2a-47a8-99c3-9e2c94ab857a"
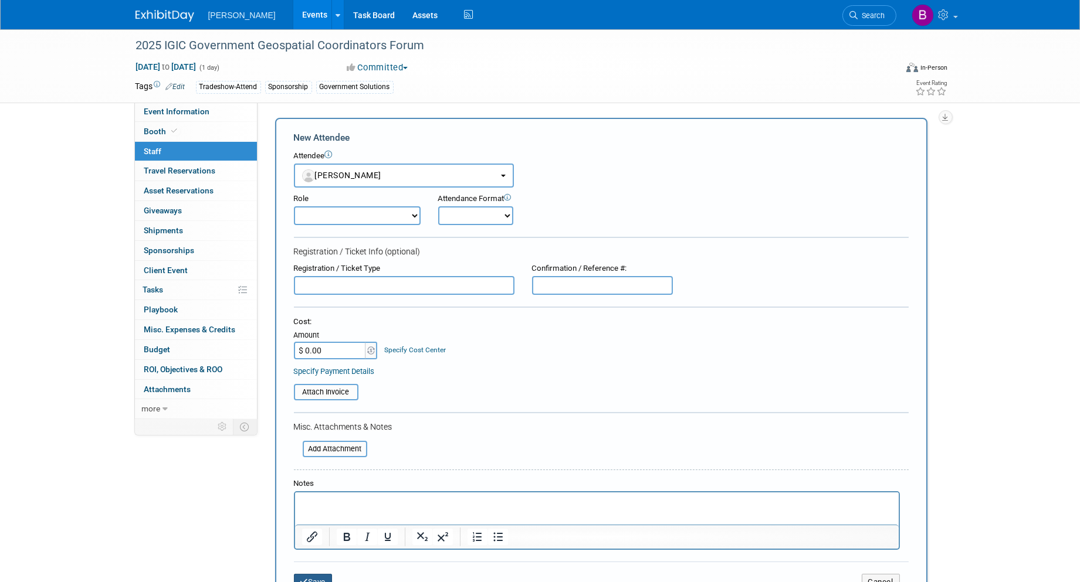
click at [309, 574] on button "Save" at bounding box center [313, 582] width 39 height 16
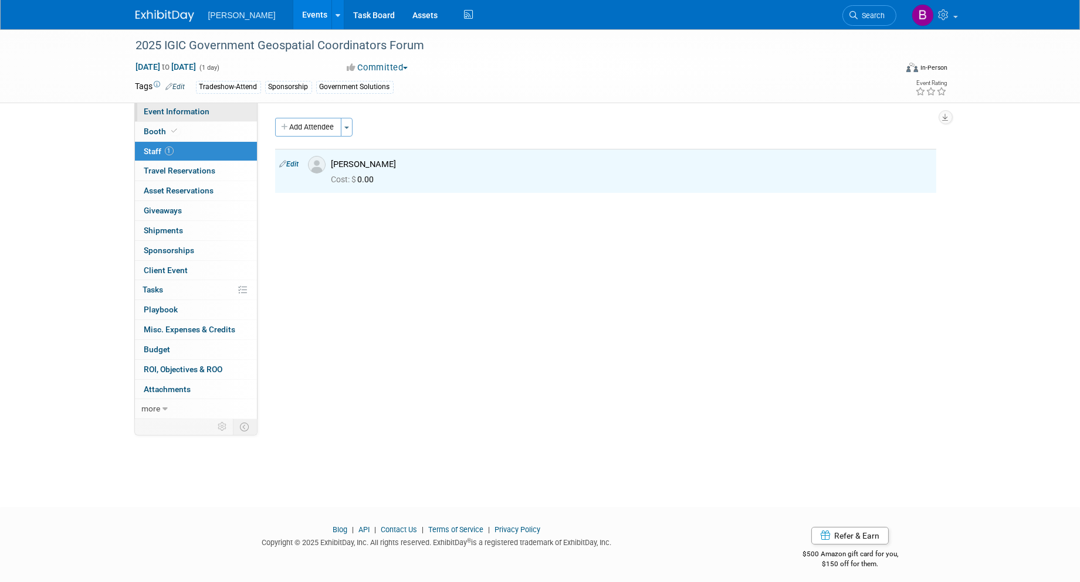
click at [191, 109] on span "Event Information" at bounding box center [177, 111] width 66 height 9
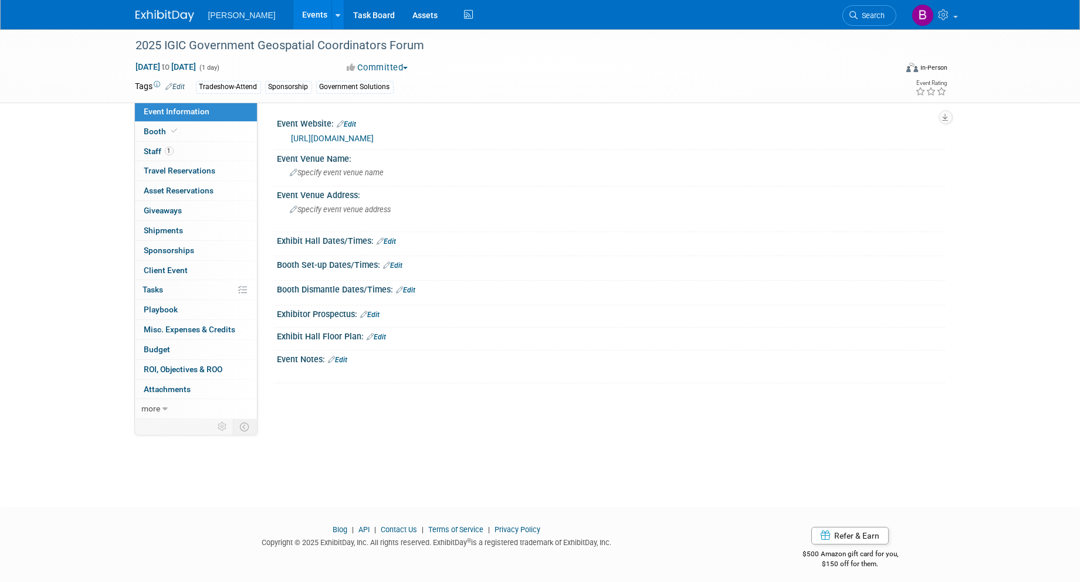
click at [373, 137] on link "https://www.igic.org/2025-geospatial-coordinator-s-forum" at bounding box center [333, 138] width 83 height 9
click at [188, 344] on link "Budget" at bounding box center [196, 349] width 122 height 19
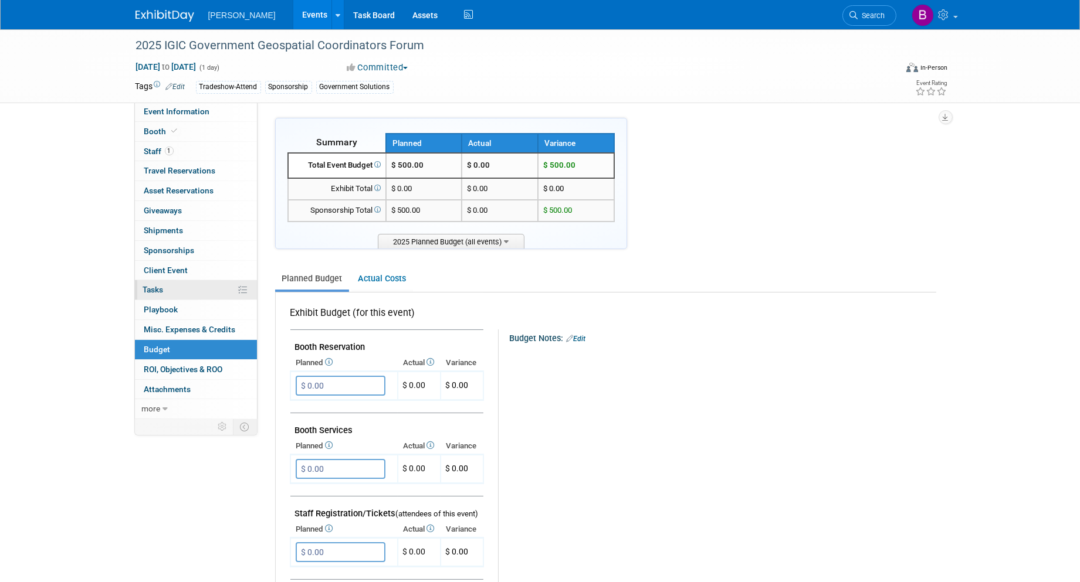
click at [178, 292] on link "0% Tasks 0%" at bounding box center [196, 289] width 122 height 19
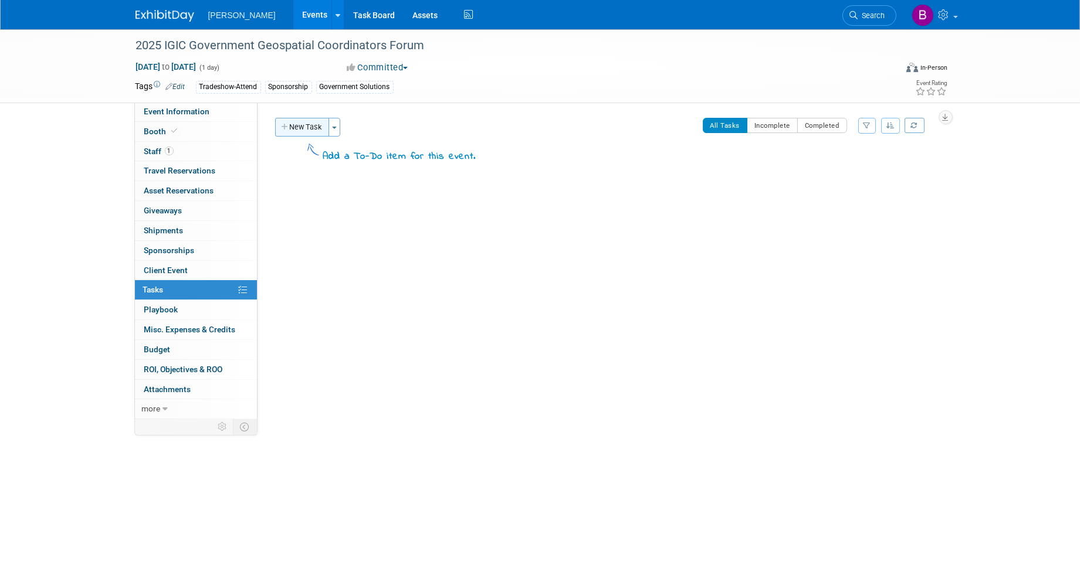
click at [294, 122] on button "New Task" at bounding box center [302, 127] width 54 height 19
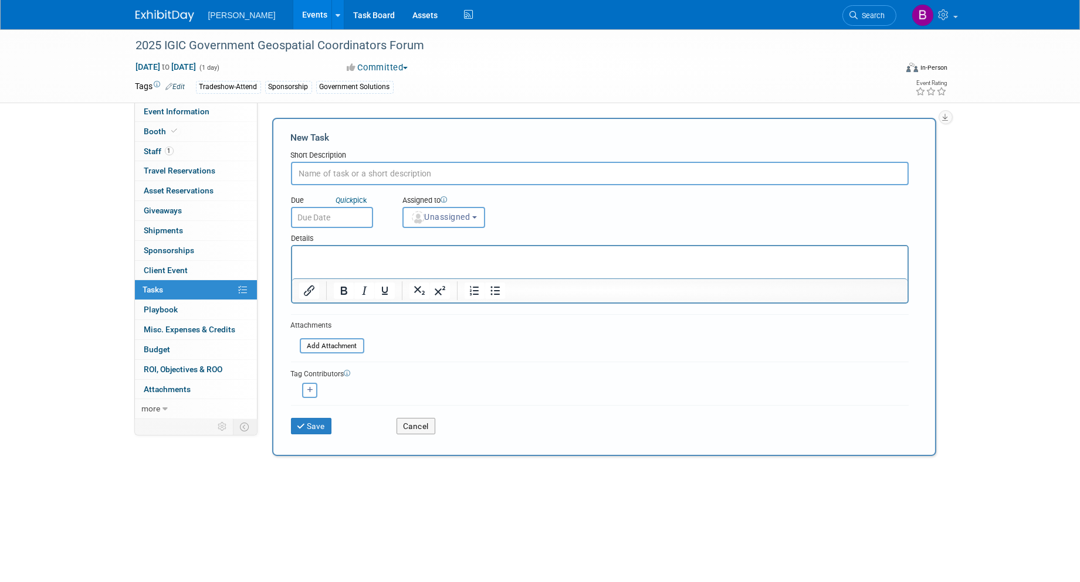
click at [394, 162] on input "text" at bounding box center [600, 173] width 618 height 23
type input "Register Brian Stevens"
click at [427, 215] on span "Unassigned" at bounding box center [441, 216] width 60 height 9
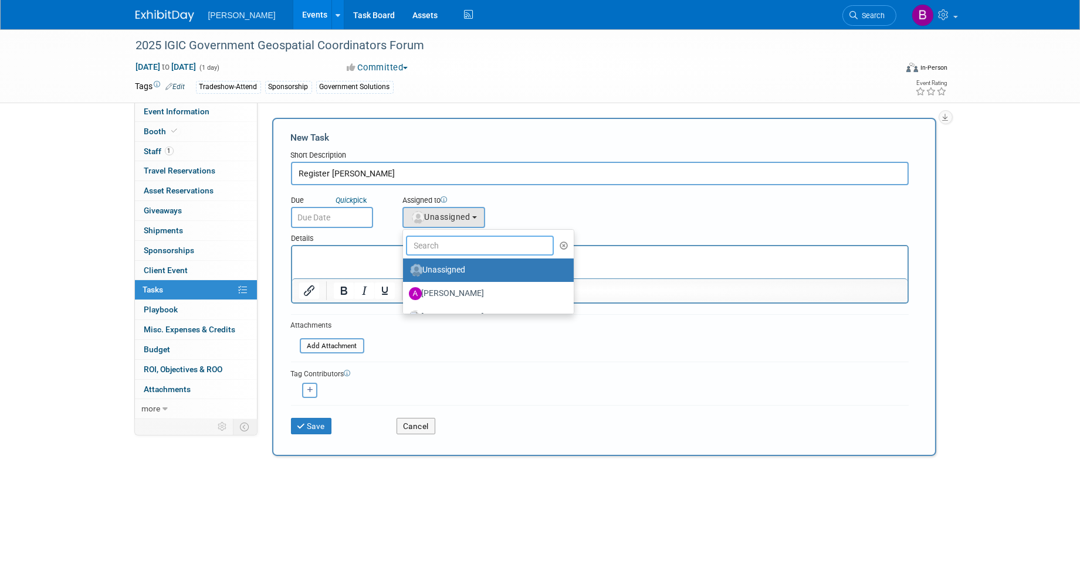
click at [445, 240] on input "text" at bounding box center [480, 246] width 148 height 20
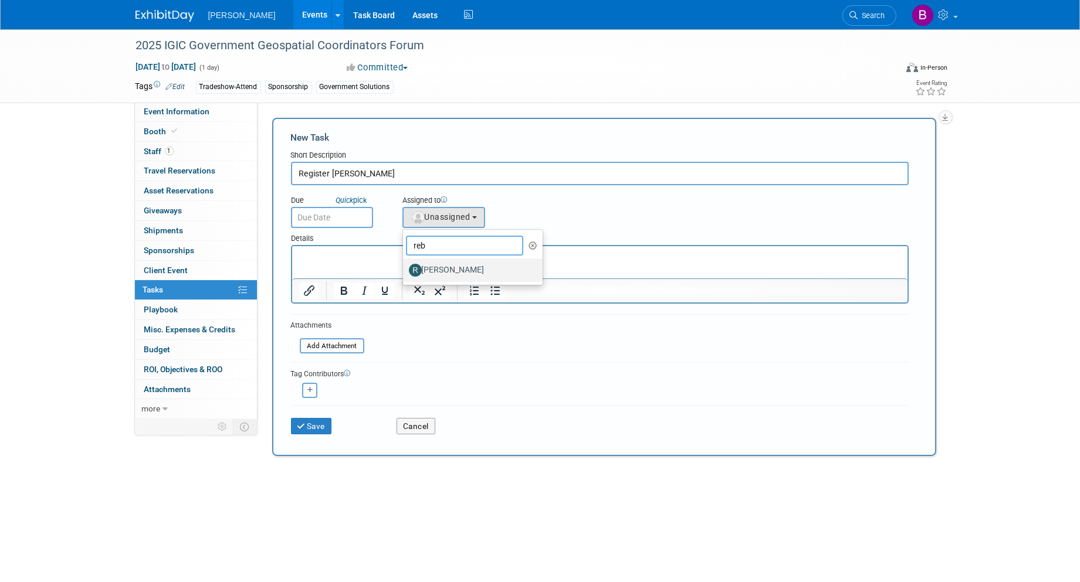
type input "reb"
click at [446, 265] on label "Rebecca Deis" at bounding box center [470, 270] width 123 height 19
click at [405, 265] on input "Rebecca Deis" at bounding box center [401, 269] width 8 height 8
select select "844a177d-a181-44ff-a72a-5731d68e4351"
click at [310, 423] on button "Save" at bounding box center [311, 426] width 41 height 16
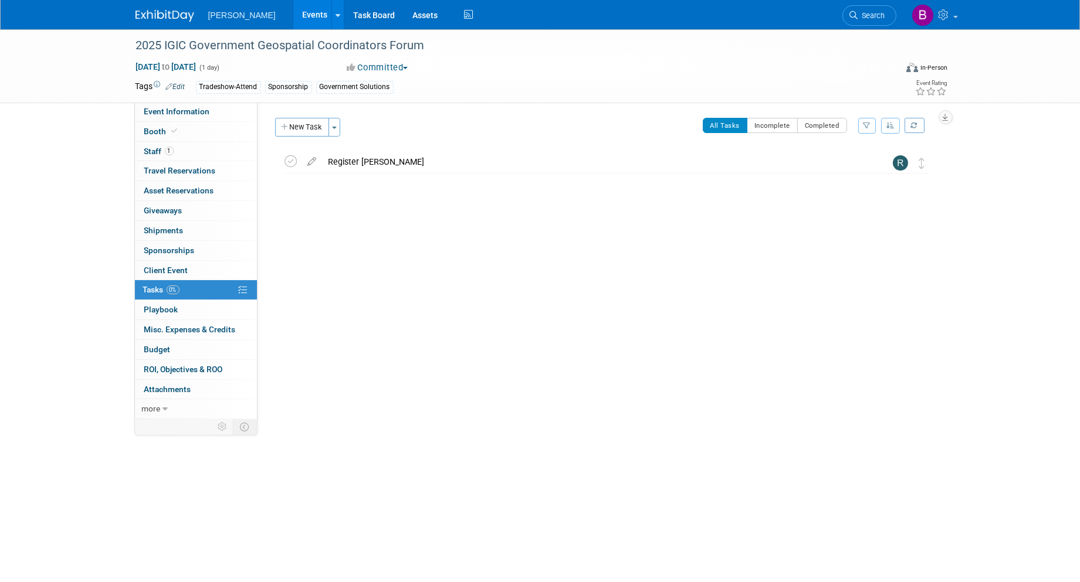
click at [293, 20] on link "Events" at bounding box center [314, 14] width 43 height 29
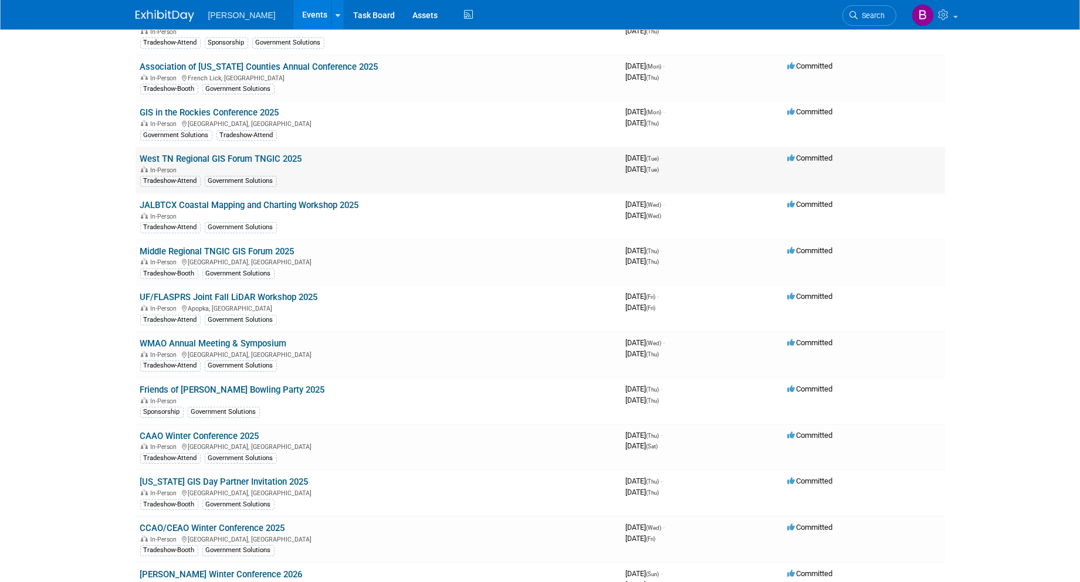
scroll to position [442, 0]
click at [872, 15] on span "Search" at bounding box center [871, 15] width 27 height 9
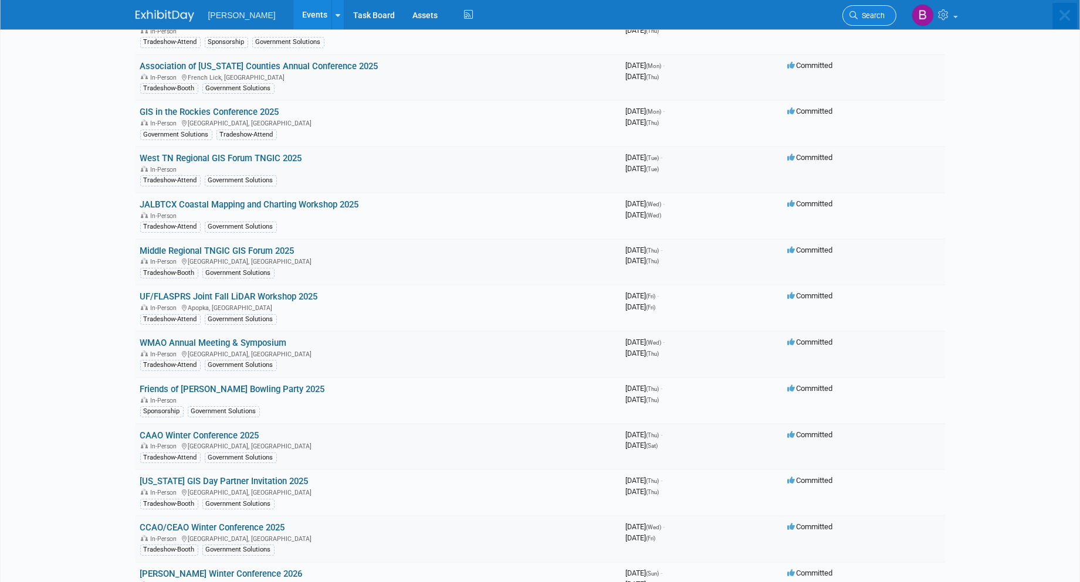
scroll to position [0, 0]
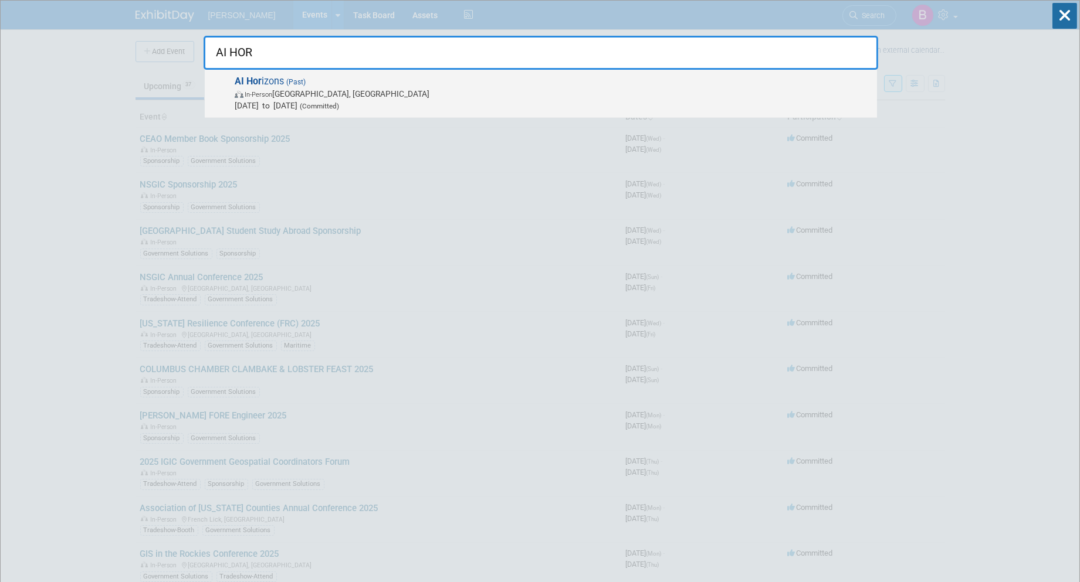
type input "AI HOR"
click at [348, 97] on span "In-Person Pittsburgh, PA" at bounding box center [553, 94] width 636 height 12
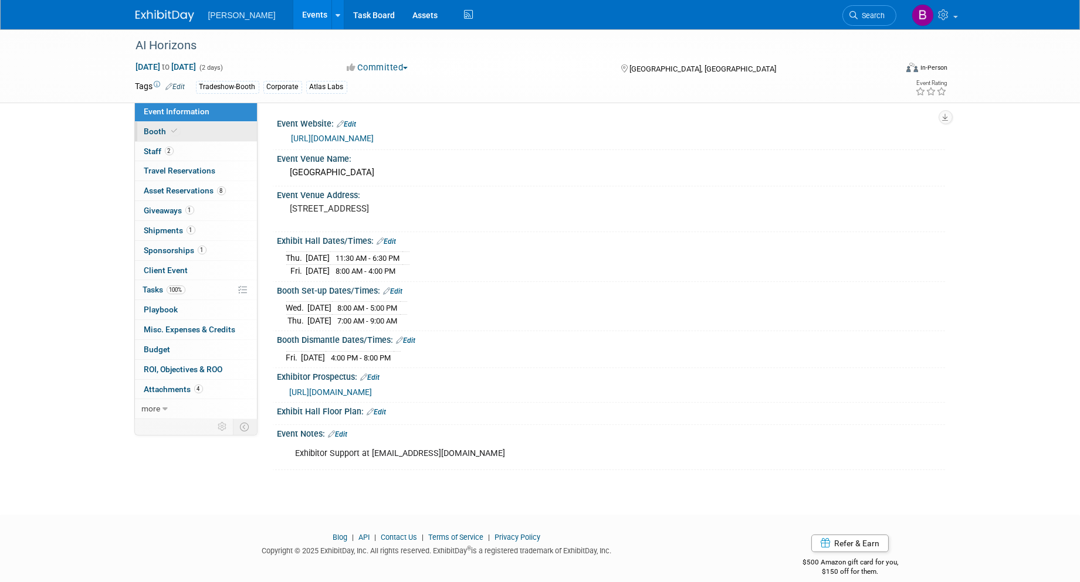
click at [208, 139] on link "Booth" at bounding box center [196, 131] width 122 height 19
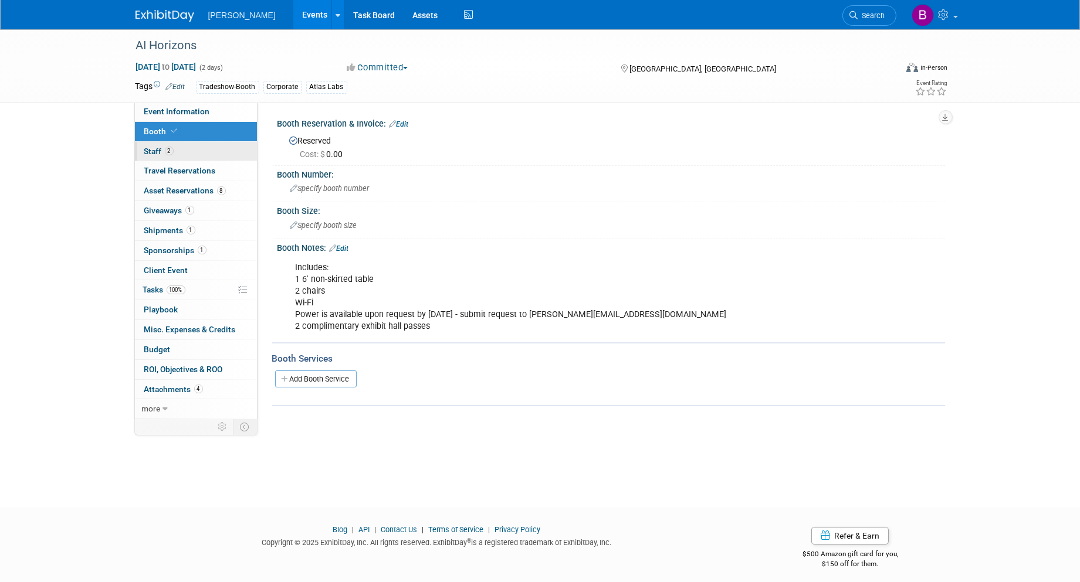
click at [205, 155] on link "2 Staff 2" at bounding box center [196, 151] width 122 height 19
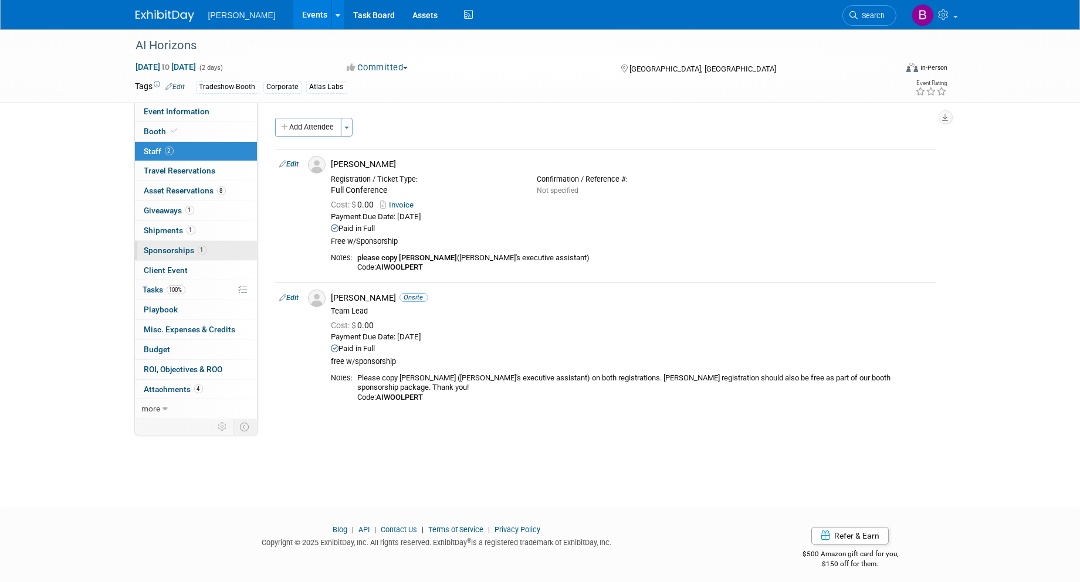
click at [216, 253] on link "1 Sponsorships 1" at bounding box center [196, 250] width 122 height 19
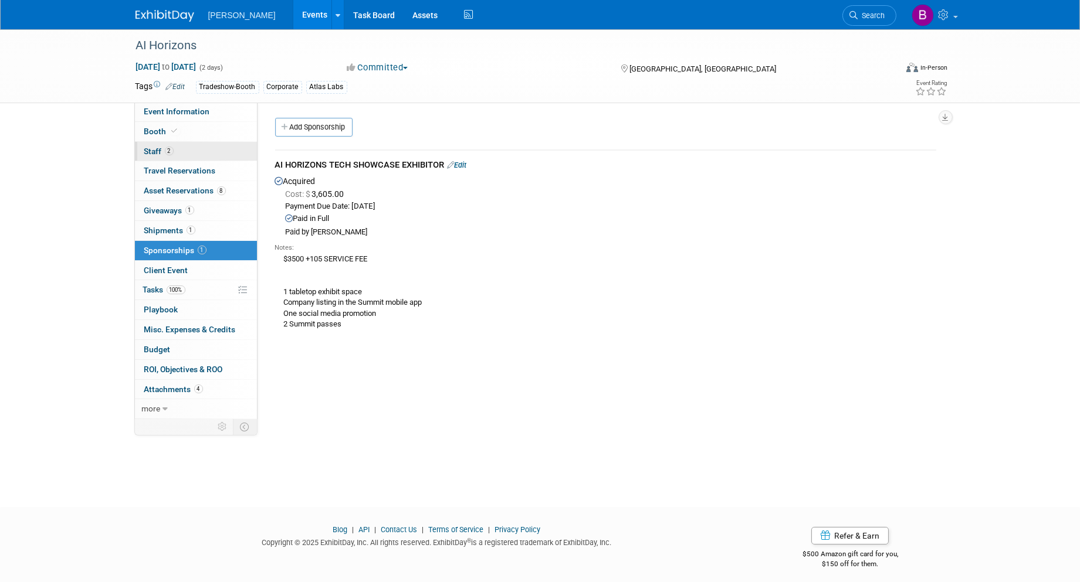
click at [211, 151] on link "2 Staff 2" at bounding box center [196, 151] width 122 height 19
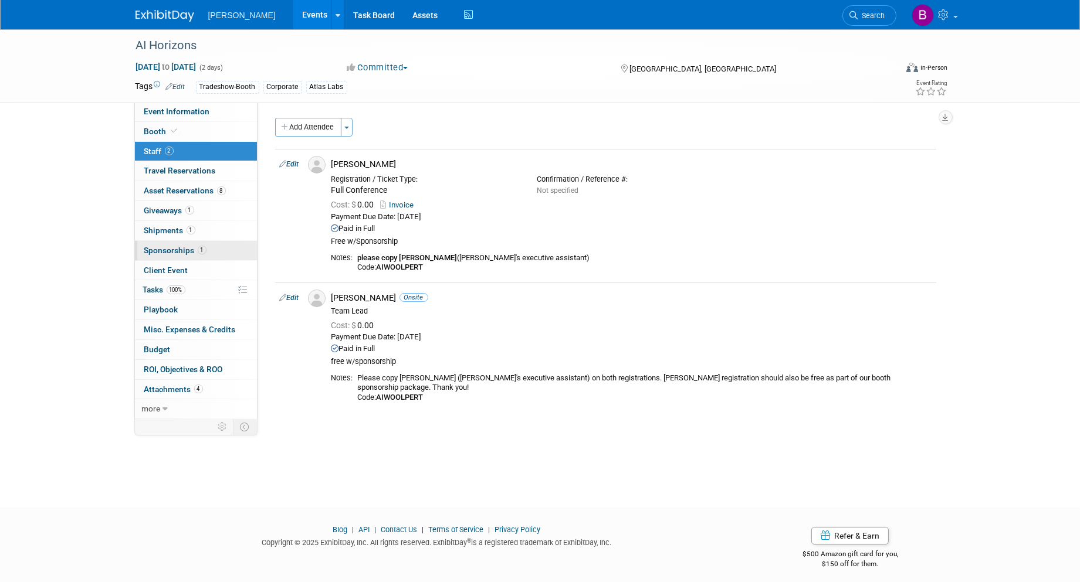
click at [220, 249] on link "1 Sponsorships 1" at bounding box center [196, 250] width 122 height 19
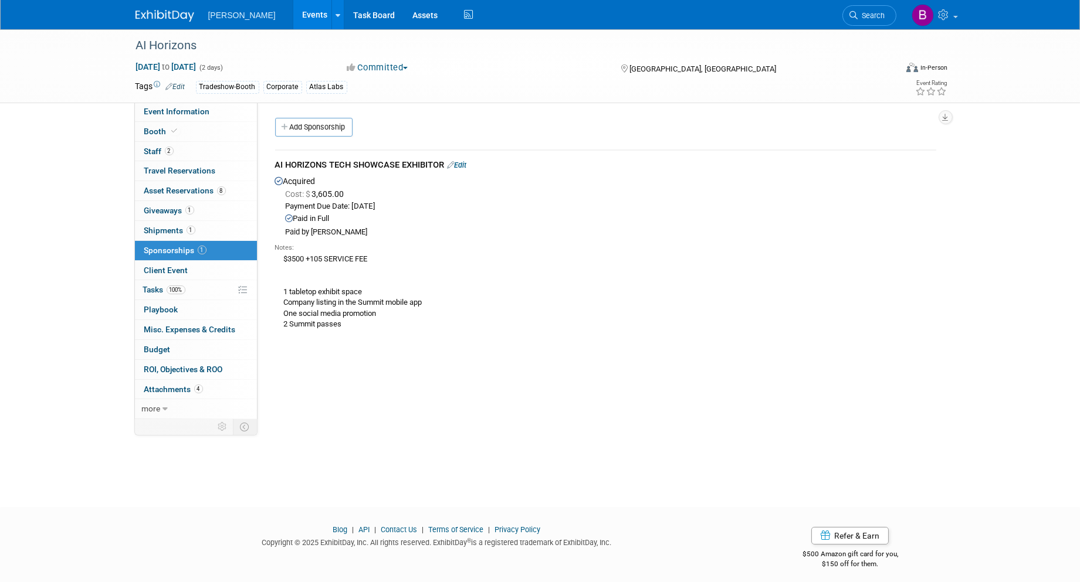
click at [461, 163] on link "Edit" at bounding box center [457, 165] width 19 height 9
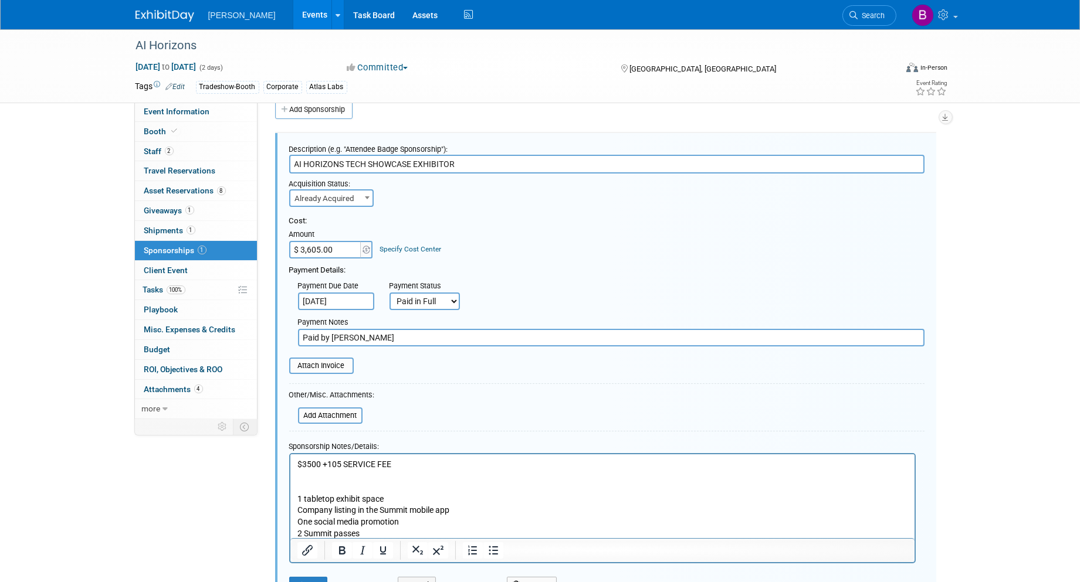
click at [409, 245] on link "Specify Cost Center" at bounding box center [411, 249] width 62 height 8
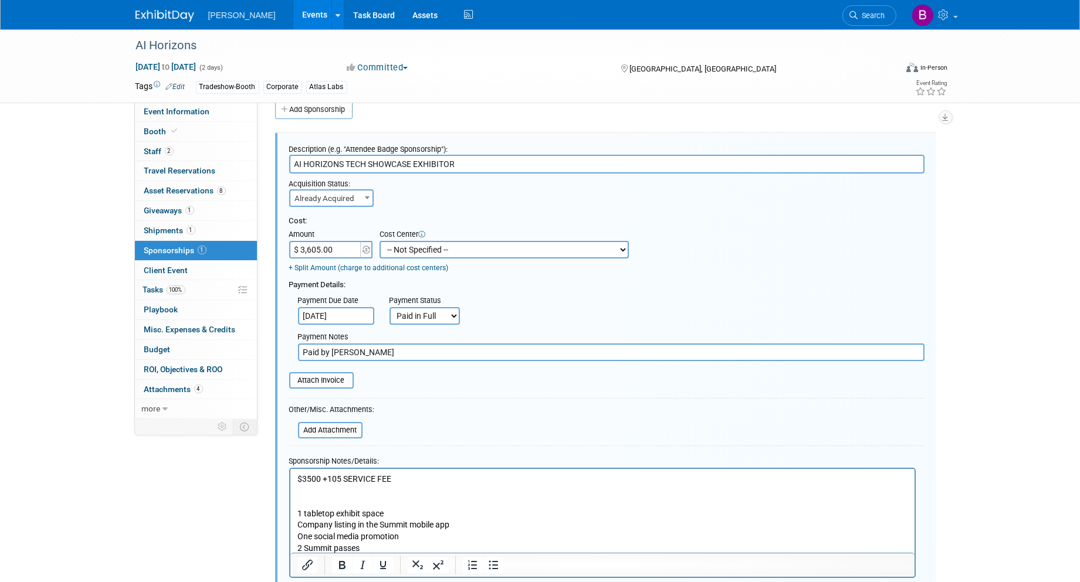
click at [414, 242] on select "-- Not Specified -- Advisory Services - Expenses_1001.502 Aerial Acquisition - …" at bounding box center [504, 250] width 249 height 18
select select "18966283"
click at [380, 241] on select "-- Not Specified -- Advisory Services - Expenses_1001.502 Aerial Acquisition - …" at bounding box center [504, 250] width 249 height 18
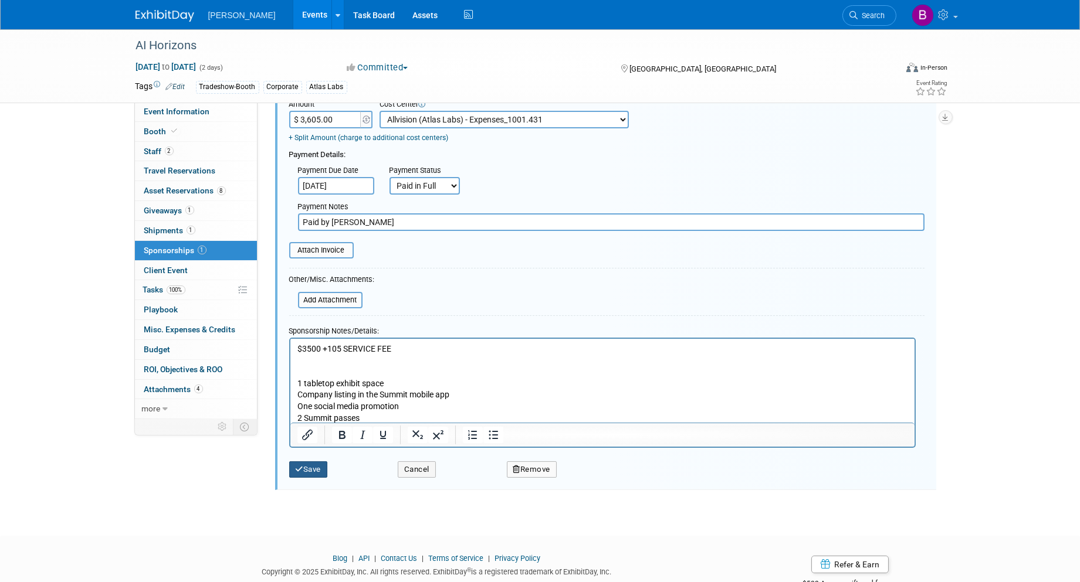
click at [323, 462] on button "Save" at bounding box center [308, 470] width 39 height 16
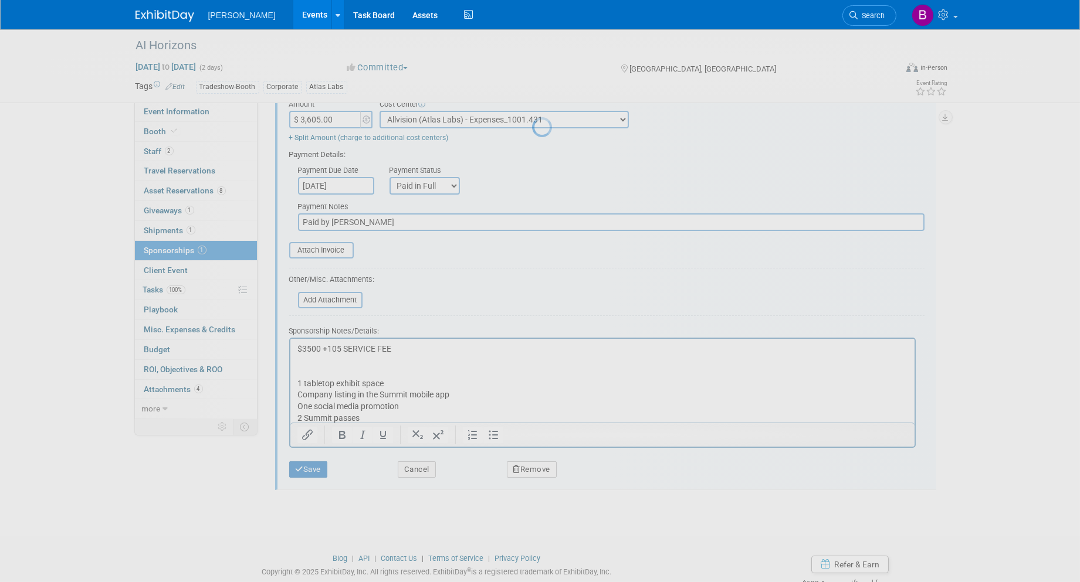
scroll to position [6, 0]
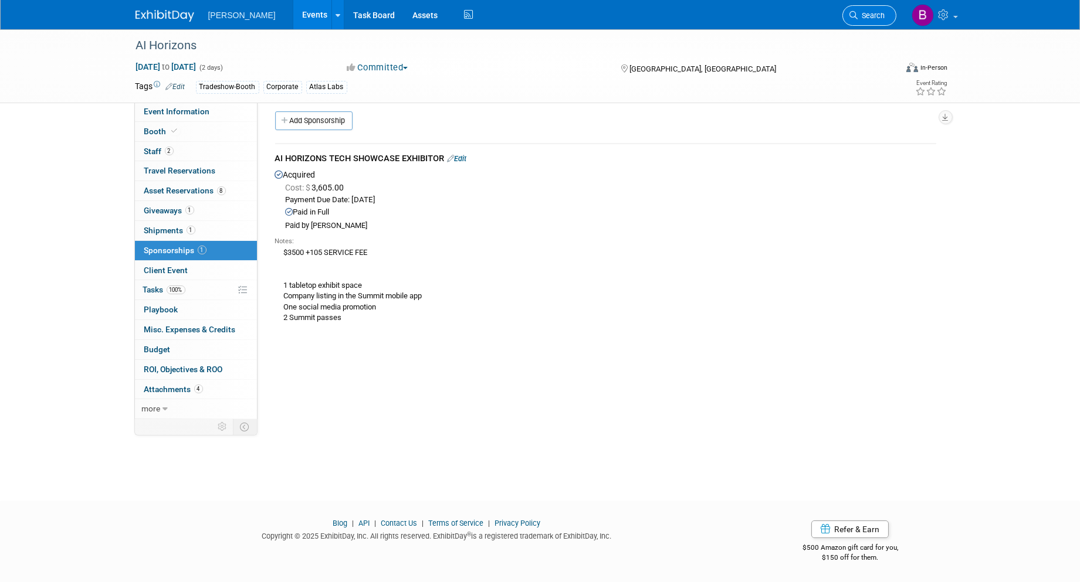
click at [860, 21] on link "Search" at bounding box center [869, 15] width 54 height 21
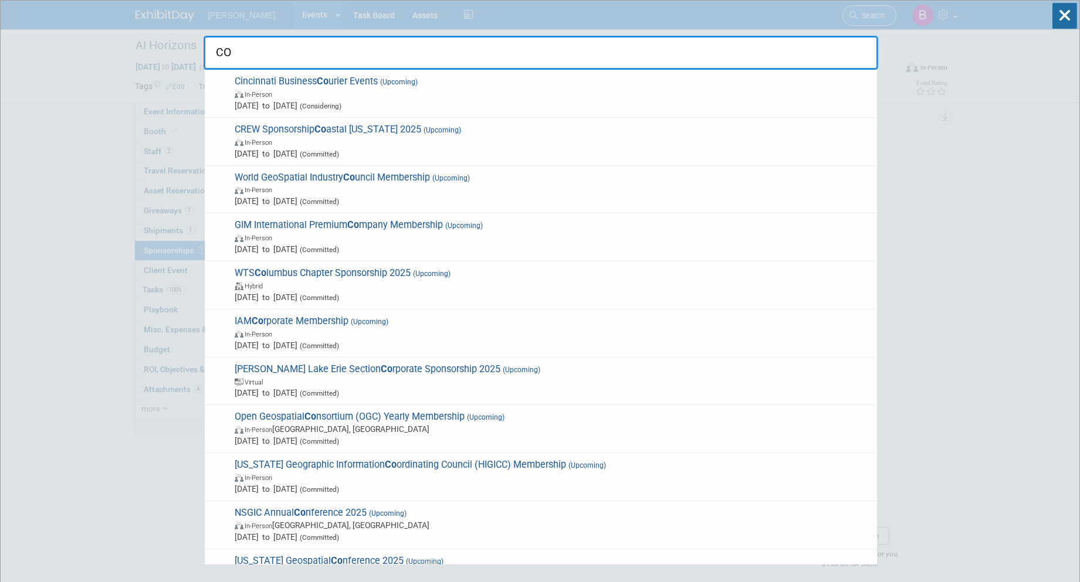
type input "C"
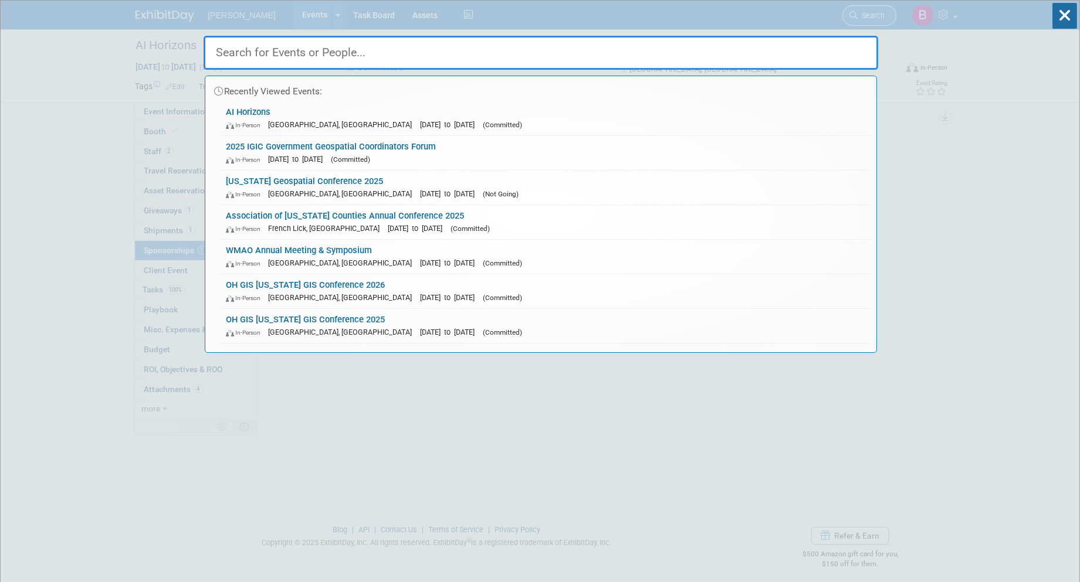
type input "O"
type input "V"
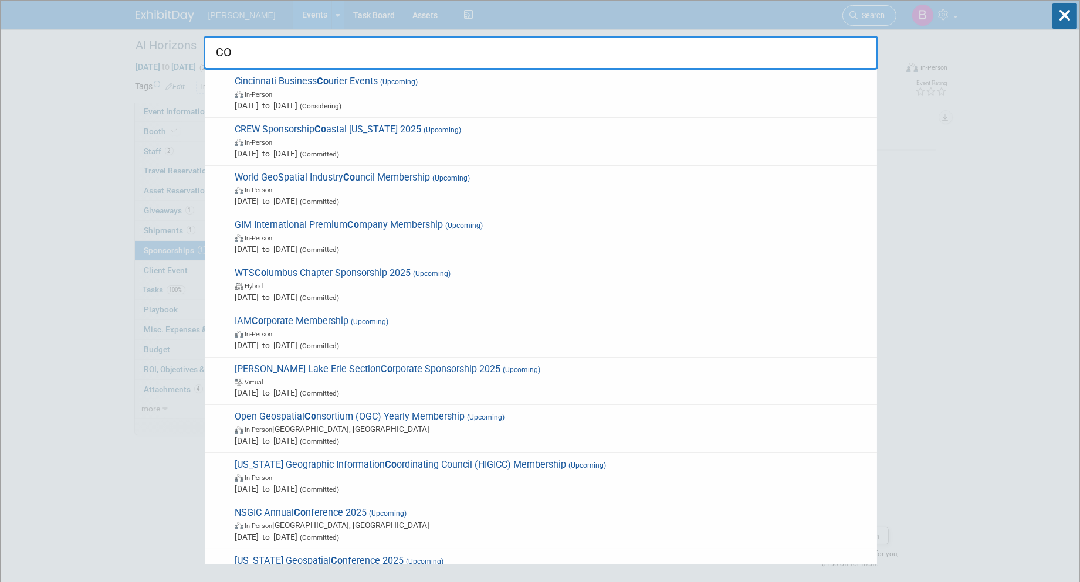
type input "C"
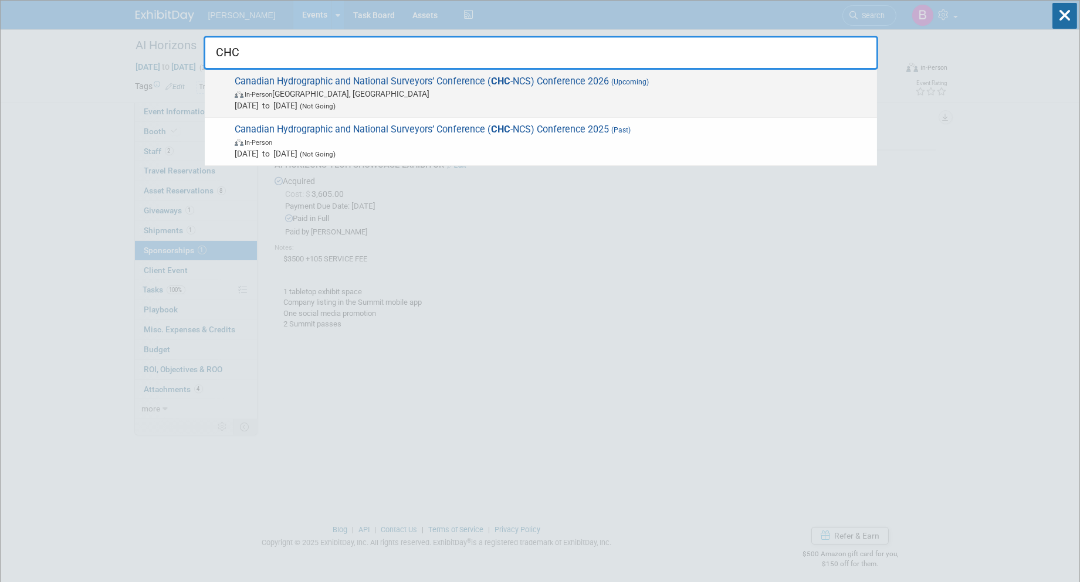
type input "CHC"
click at [583, 80] on span "Canadian Hydrographic and National Surveyors’ Conference ( CHC -NCS) Conference…" at bounding box center [551, 94] width 640 height 36
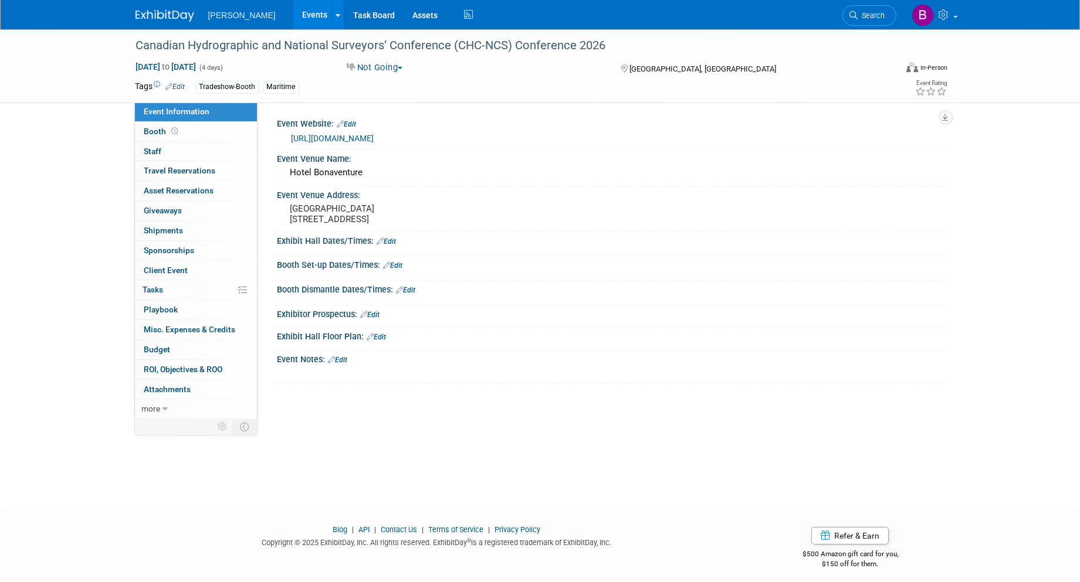
click at [325, 137] on link "[URL][DOMAIN_NAME]" at bounding box center [333, 138] width 83 height 9
